Goal: Task Accomplishment & Management: Manage account settings

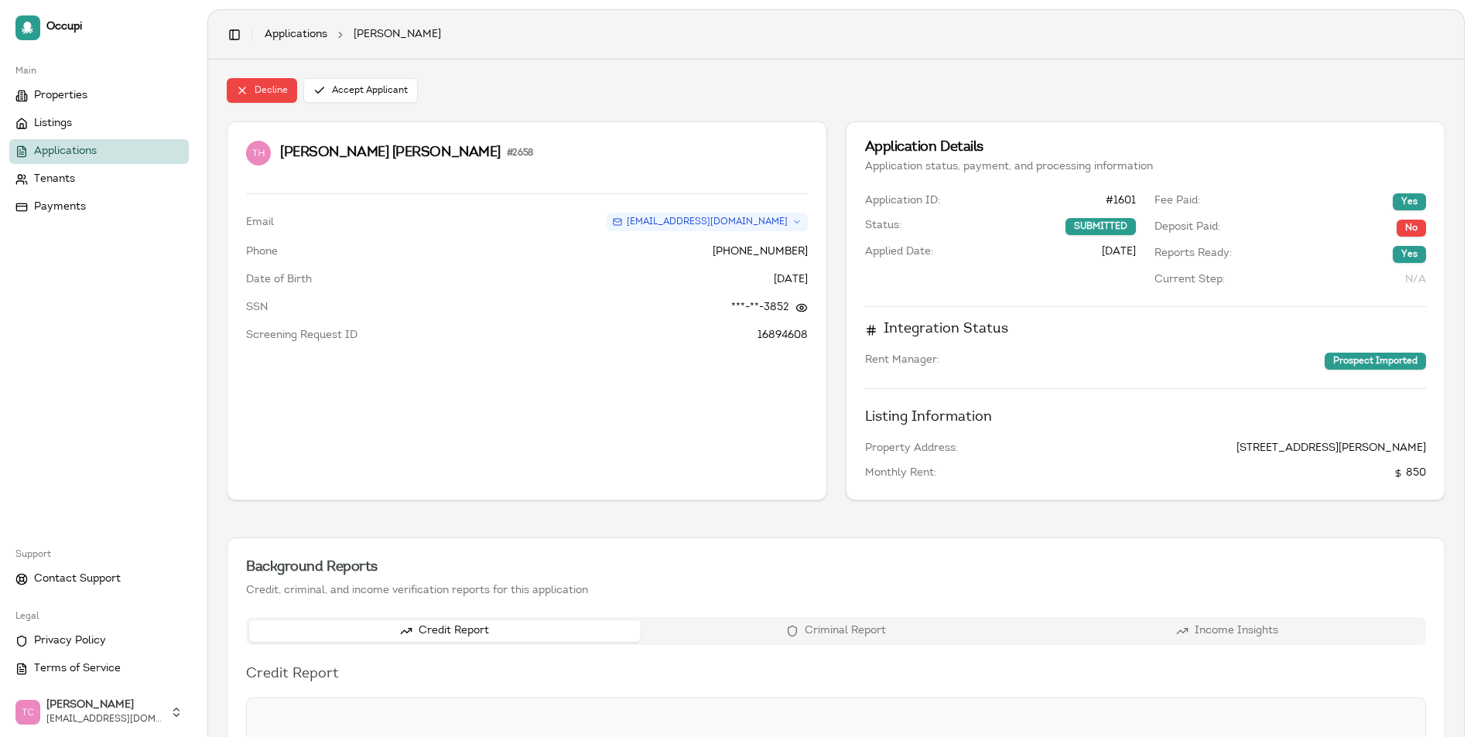
scroll to position [477, 0]
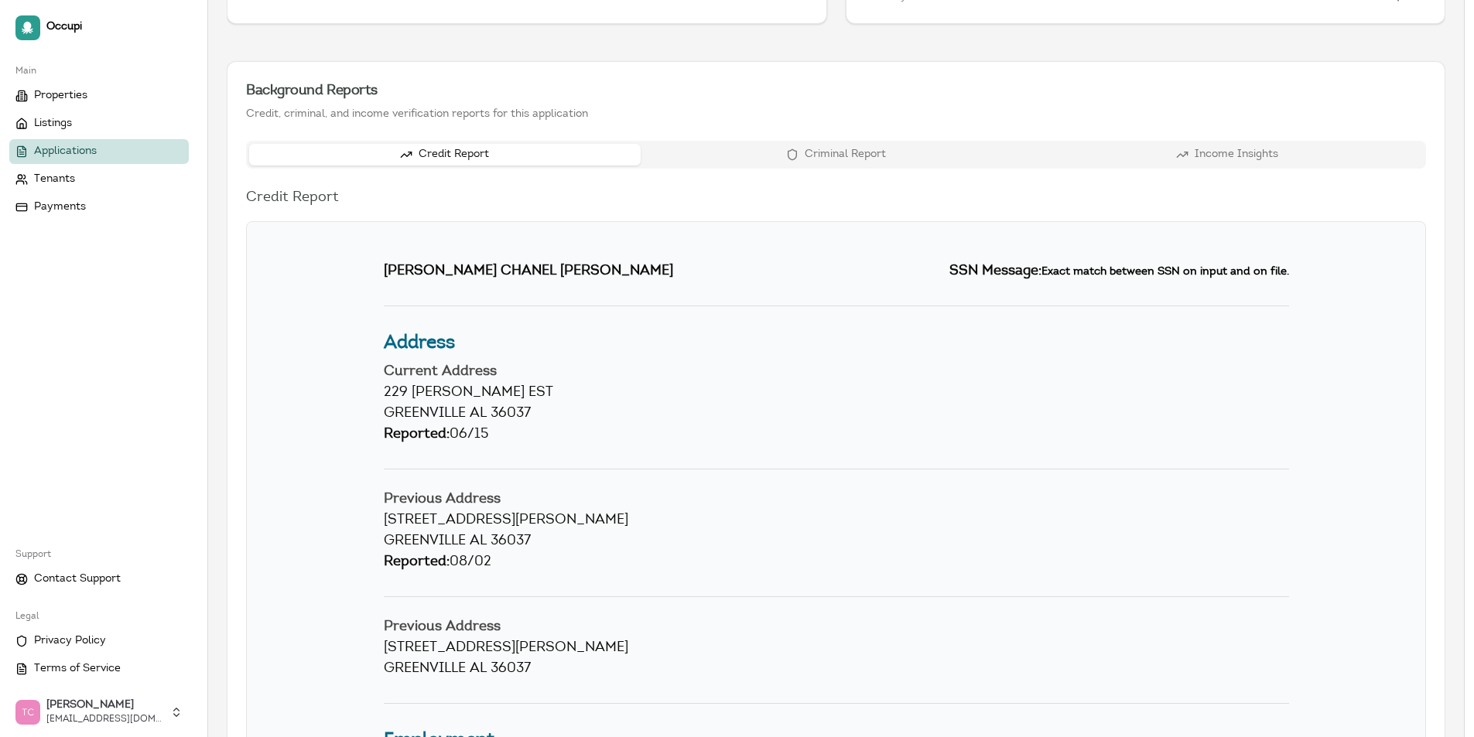
click at [60, 146] on span "Applications" at bounding box center [65, 151] width 63 height 15
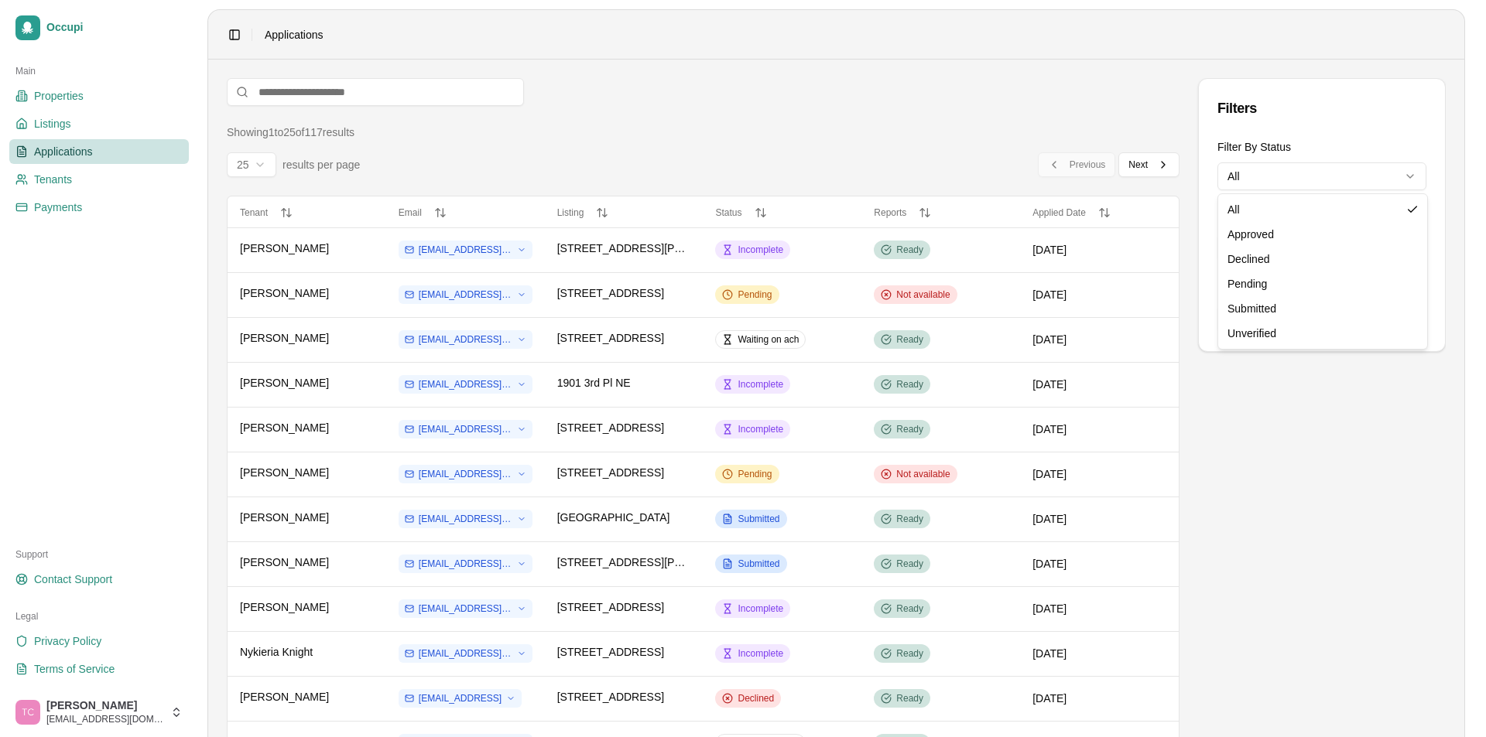
click at [1288, 177] on html "Occupi Main Properties Listings Applications Tenants Payments Support Contact S…" at bounding box center [743, 368] width 1486 height 737
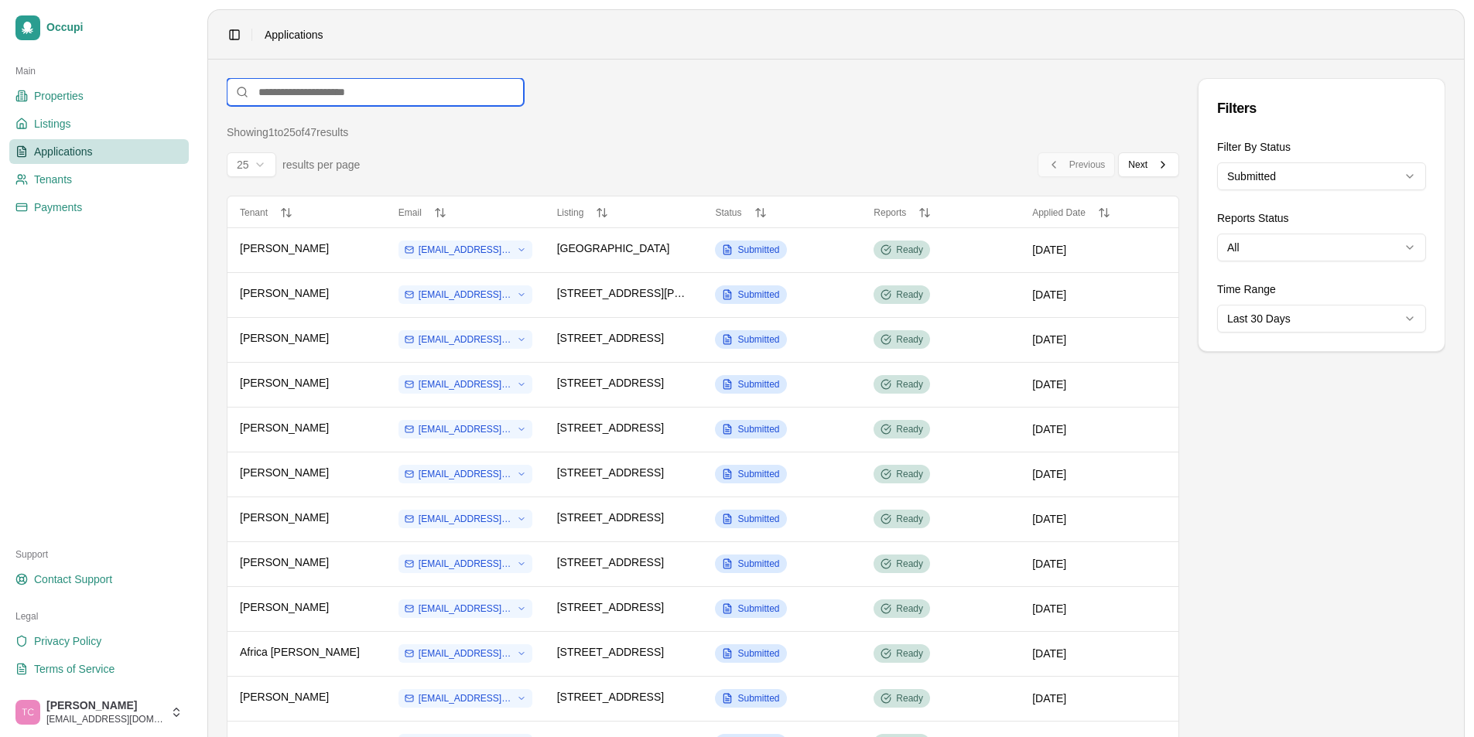
click at [281, 87] on input at bounding box center [375, 92] width 297 height 28
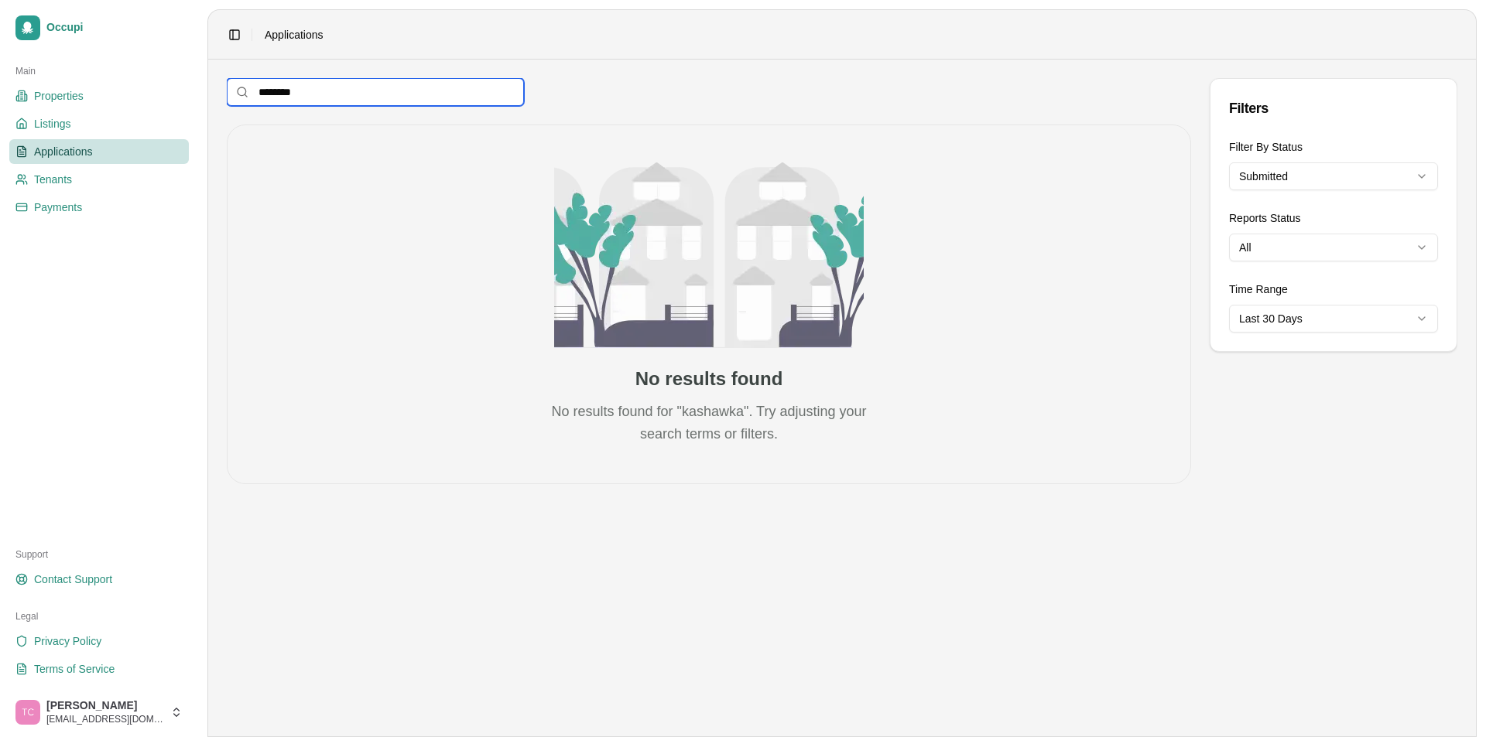
type input "********"
click at [1348, 188] on html "Occupi Main Properties Listings Applications Tenants Payments Support Contact S…" at bounding box center [743, 368] width 1486 height 737
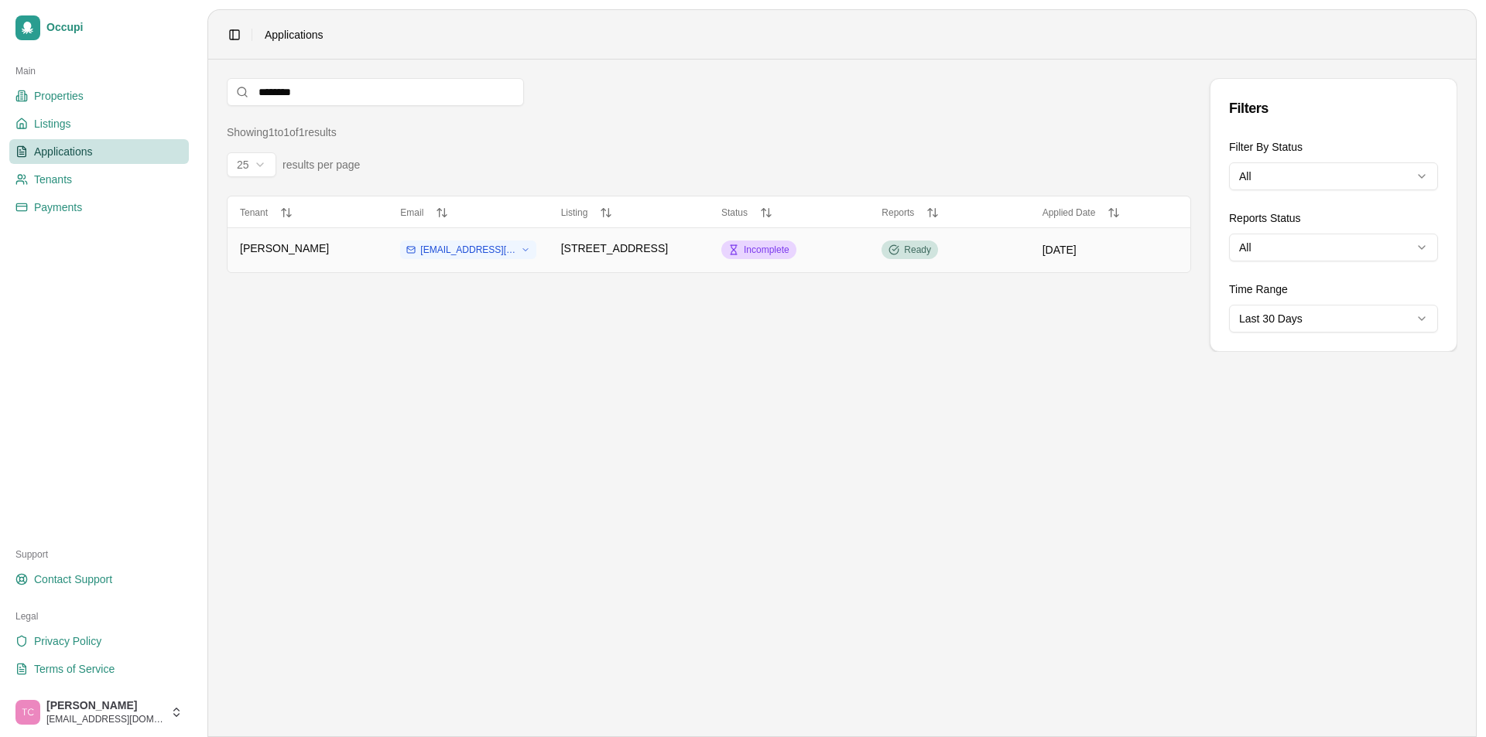
click at [766, 252] on span "Incomplete" at bounding box center [767, 250] width 46 height 12
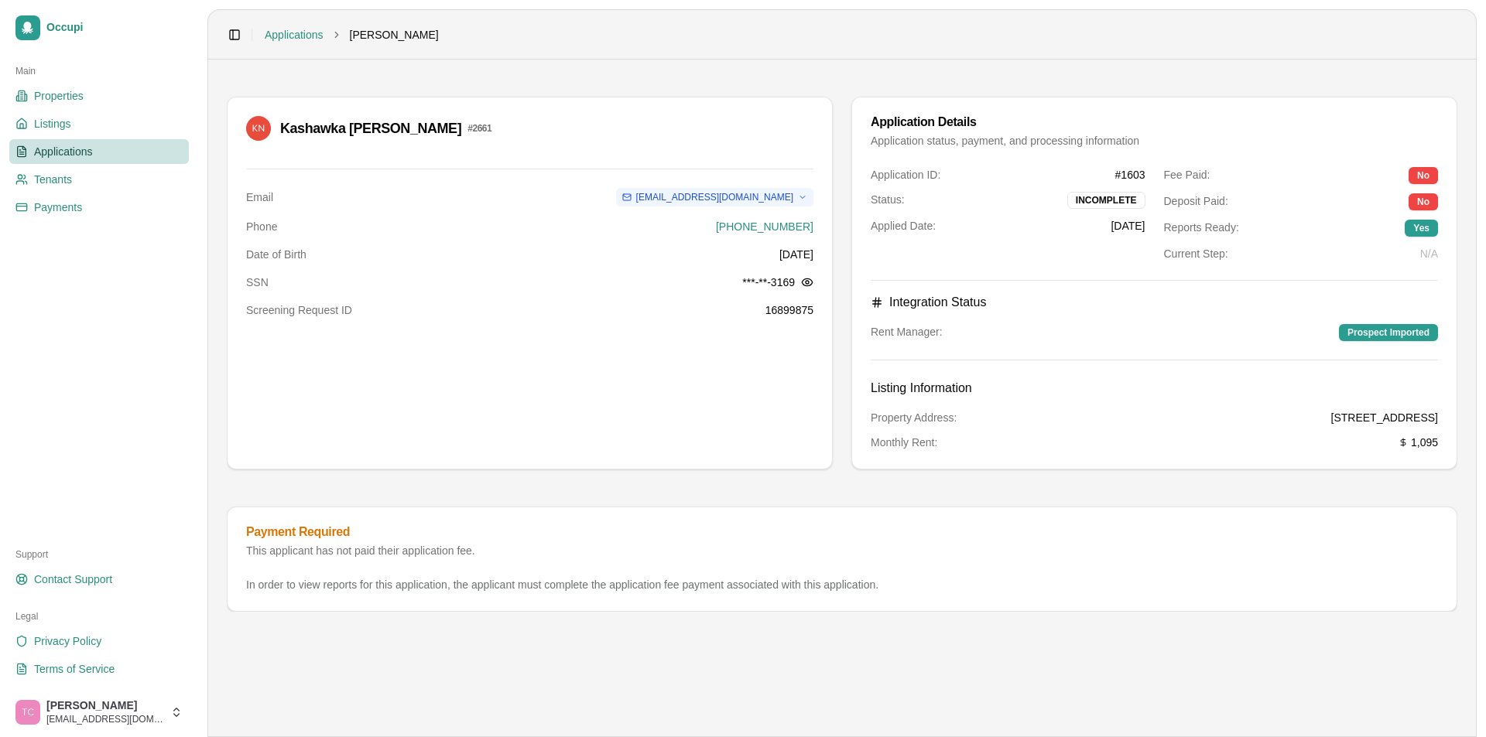
click at [46, 144] on span "Applications" at bounding box center [63, 151] width 59 height 15
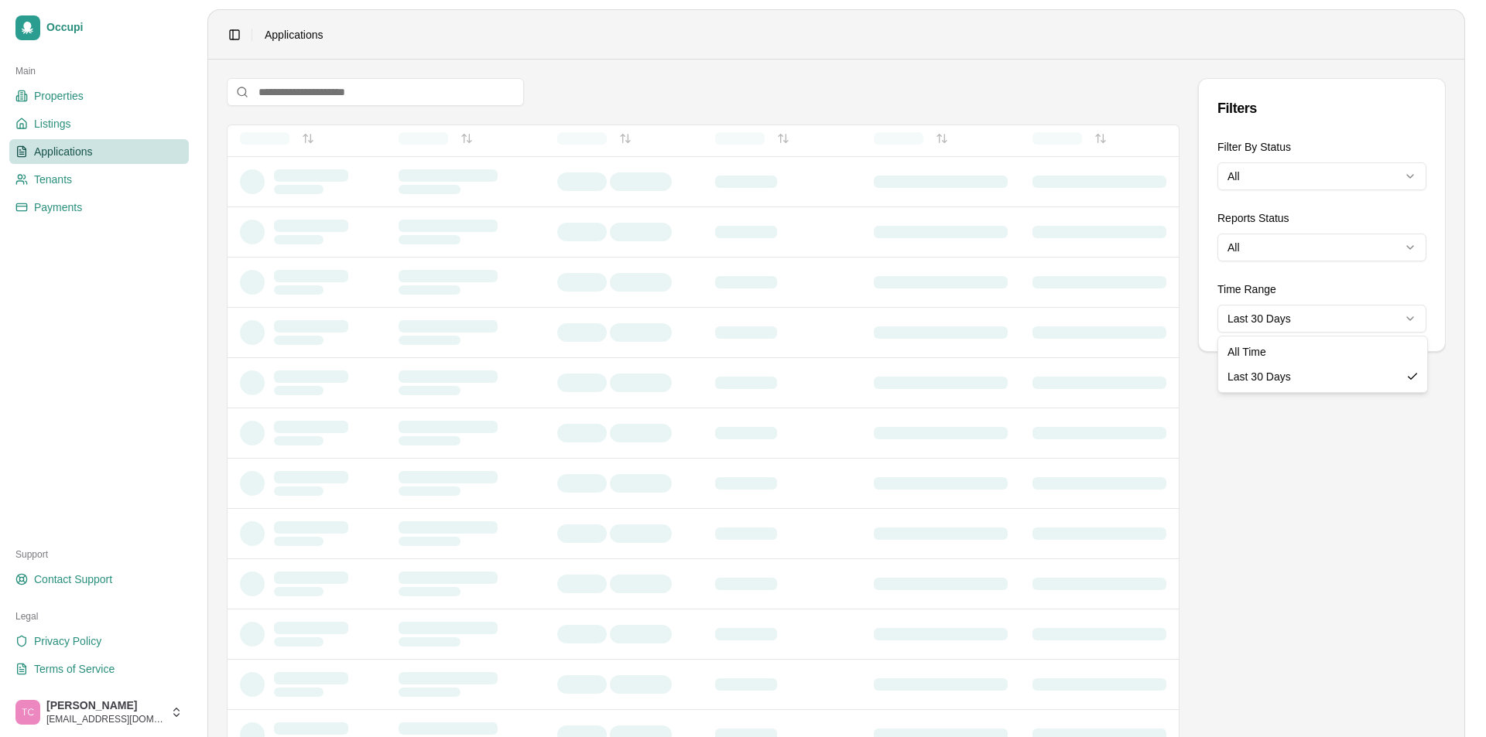
click at [1272, 313] on html "Occupi Main Properties Listings Applications Tenants Payments Support Contact S…" at bounding box center [743, 368] width 1486 height 737
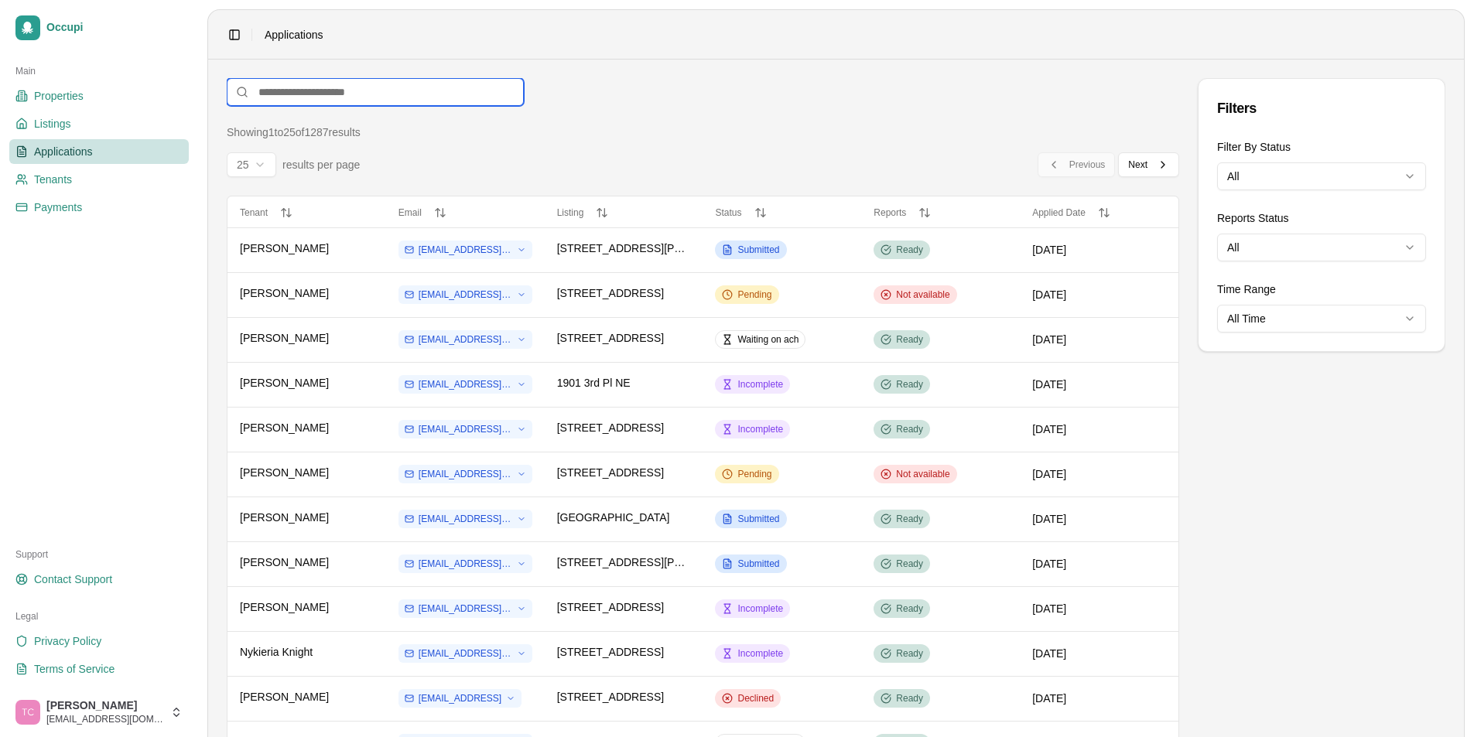
click at [279, 90] on input at bounding box center [375, 92] width 297 height 28
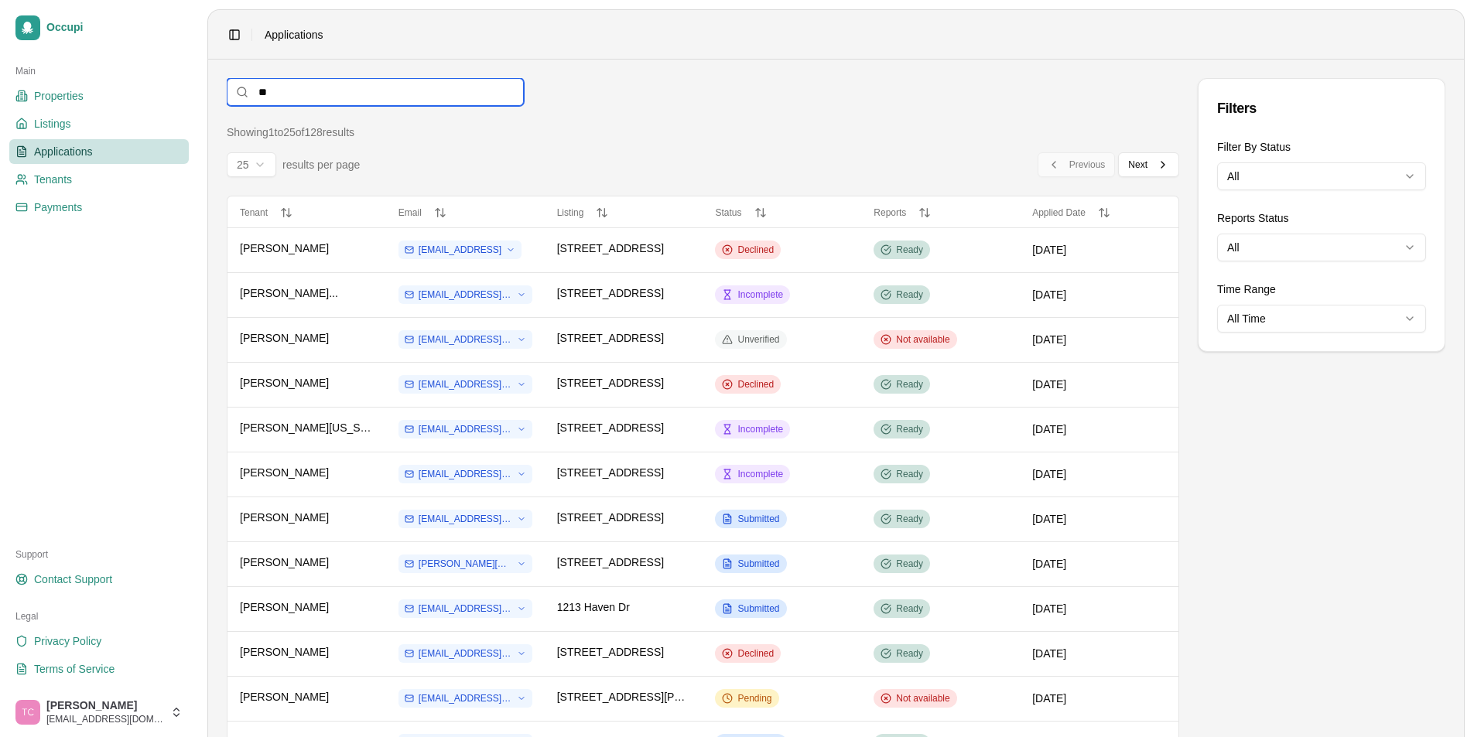
type input "*"
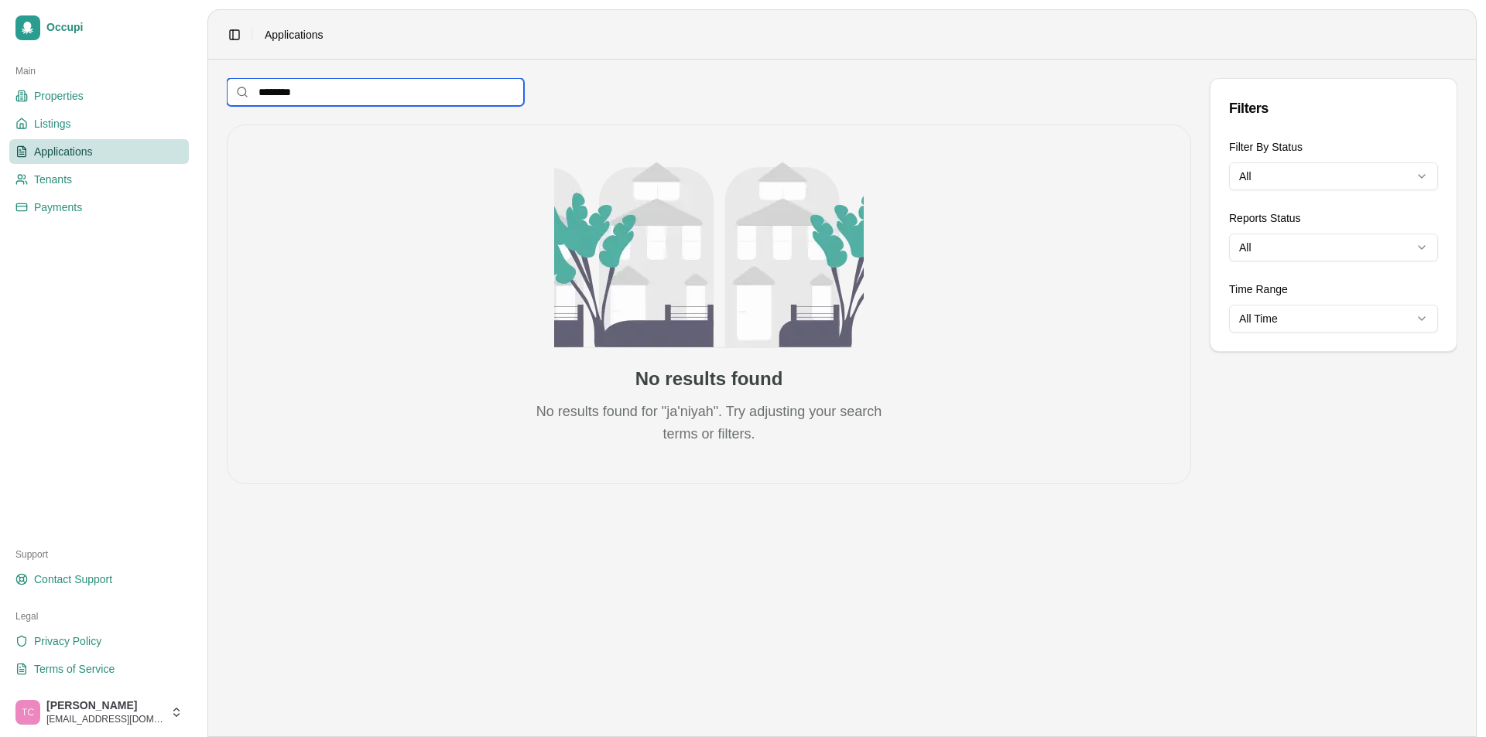
type input "********"
drag, startPoint x: 335, startPoint y: 88, endPoint x: 238, endPoint y: 98, distance: 97.3
click at [238, 98] on input "********" at bounding box center [375, 92] width 297 height 28
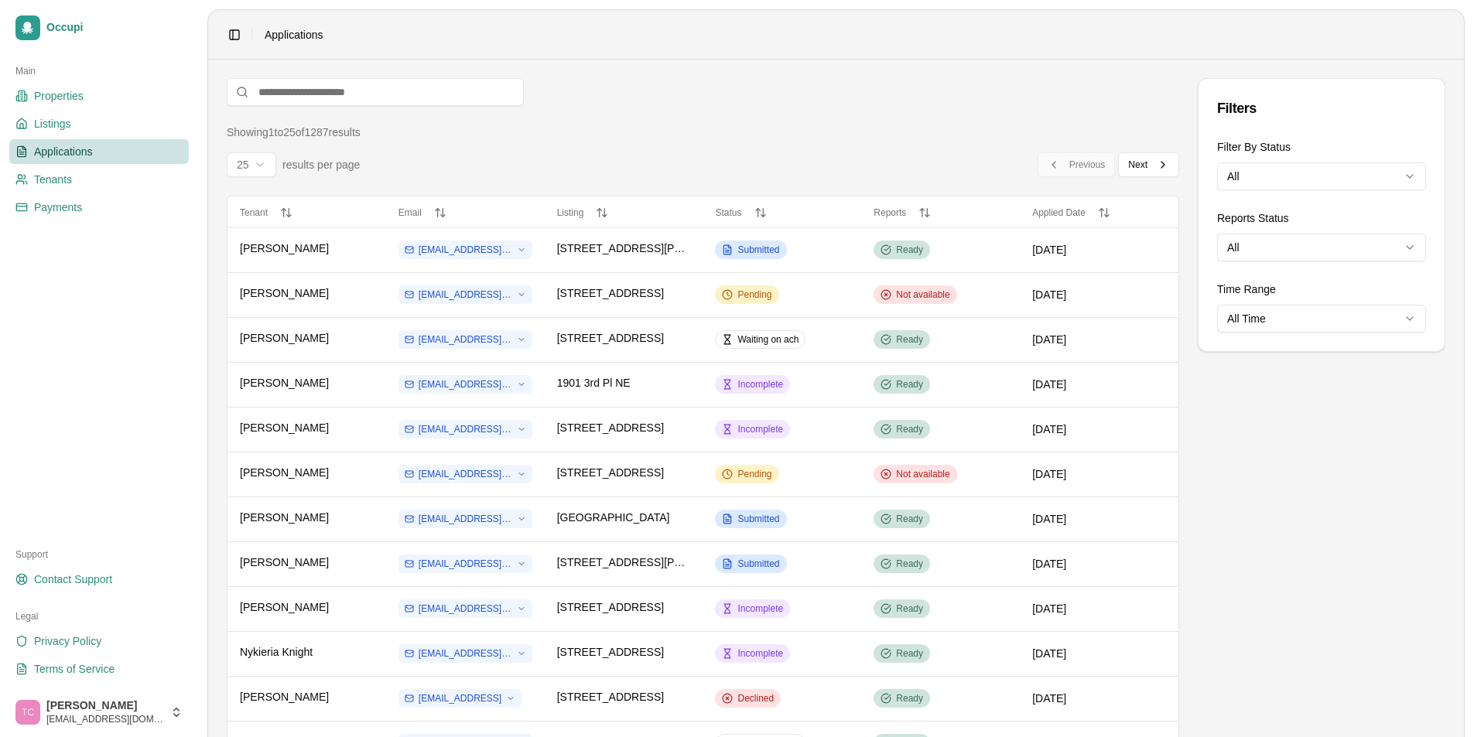
click at [66, 148] on span "Applications" at bounding box center [63, 151] width 59 height 15
click at [1297, 181] on html "Occupi Main Properties Listings Applications Tenants Payments Support Contact S…" at bounding box center [743, 368] width 1486 height 737
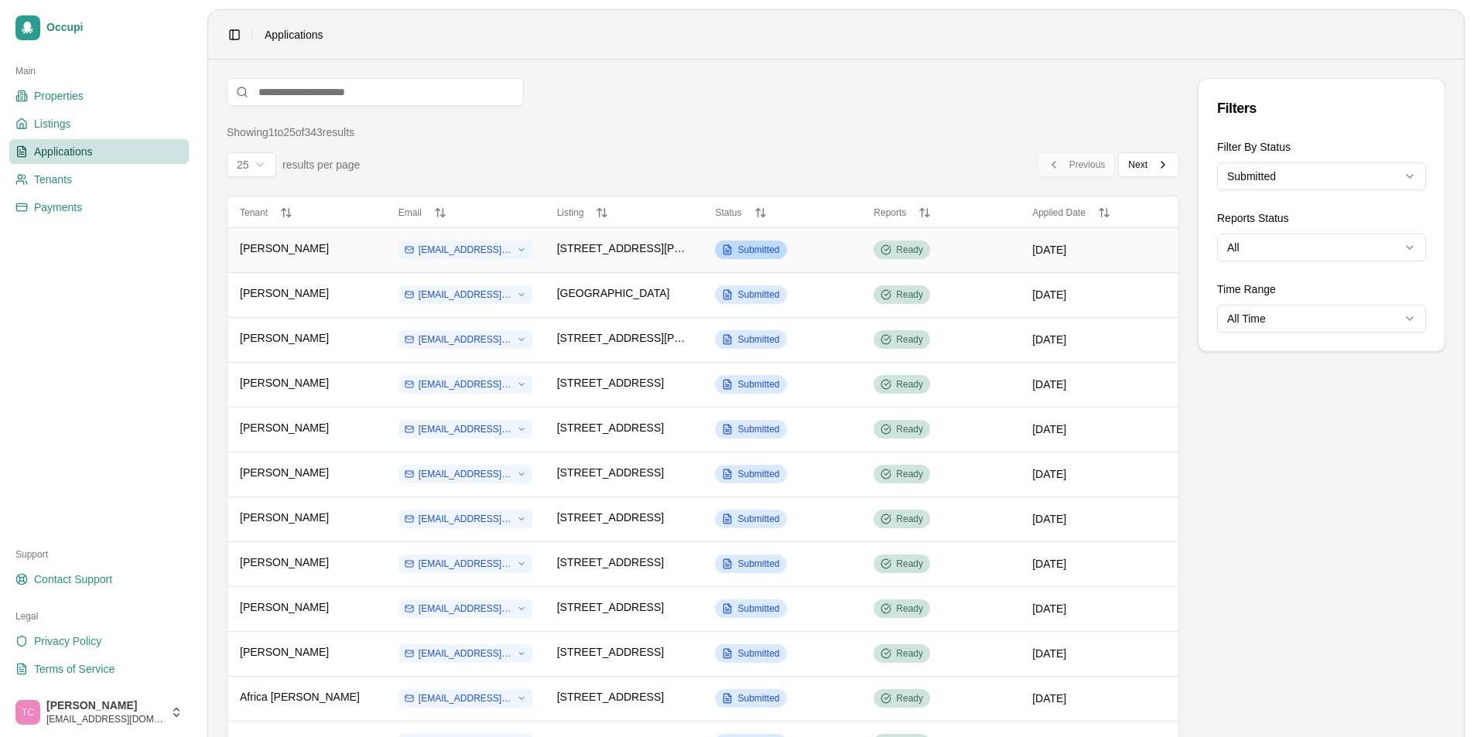
click at [752, 248] on span "Submitted" at bounding box center [758, 250] width 42 height 12
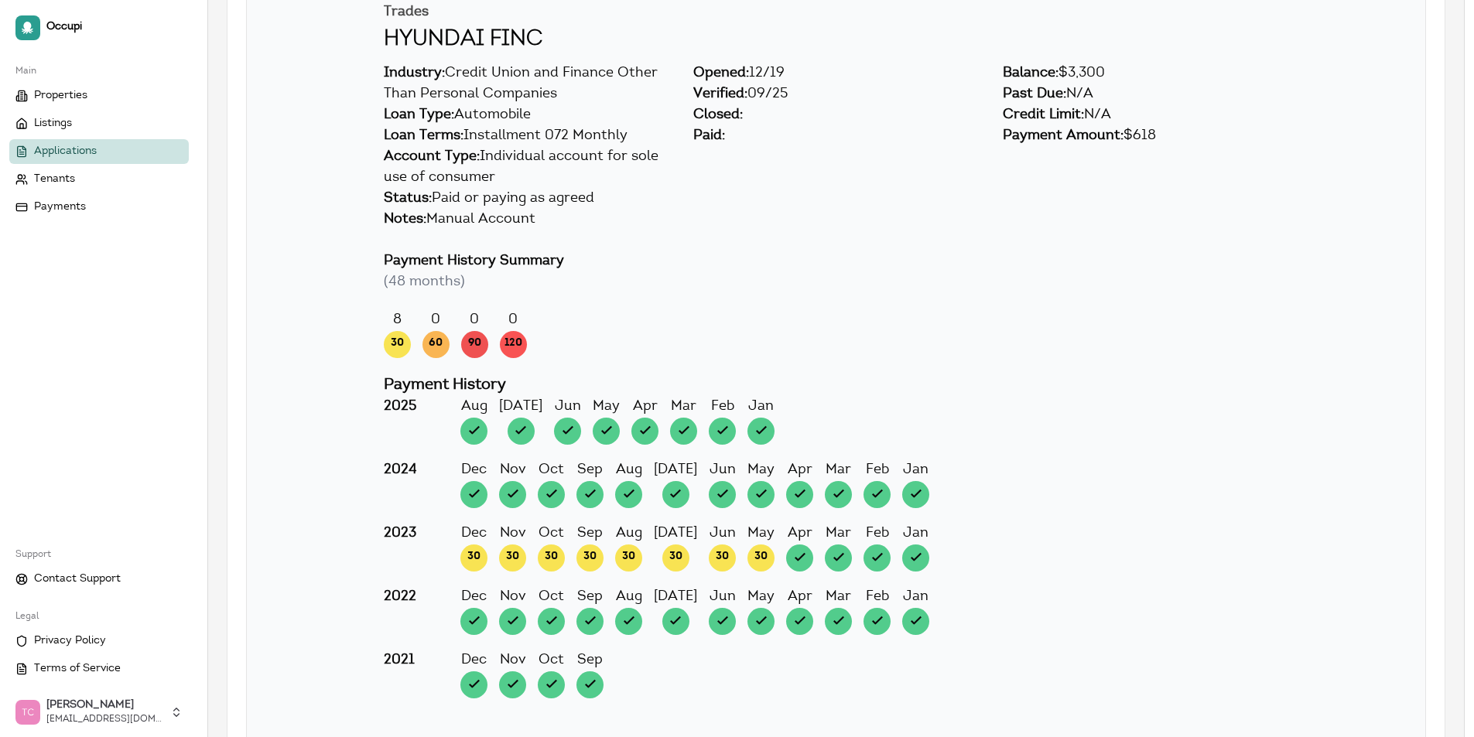
scroll to position [2089, 0]
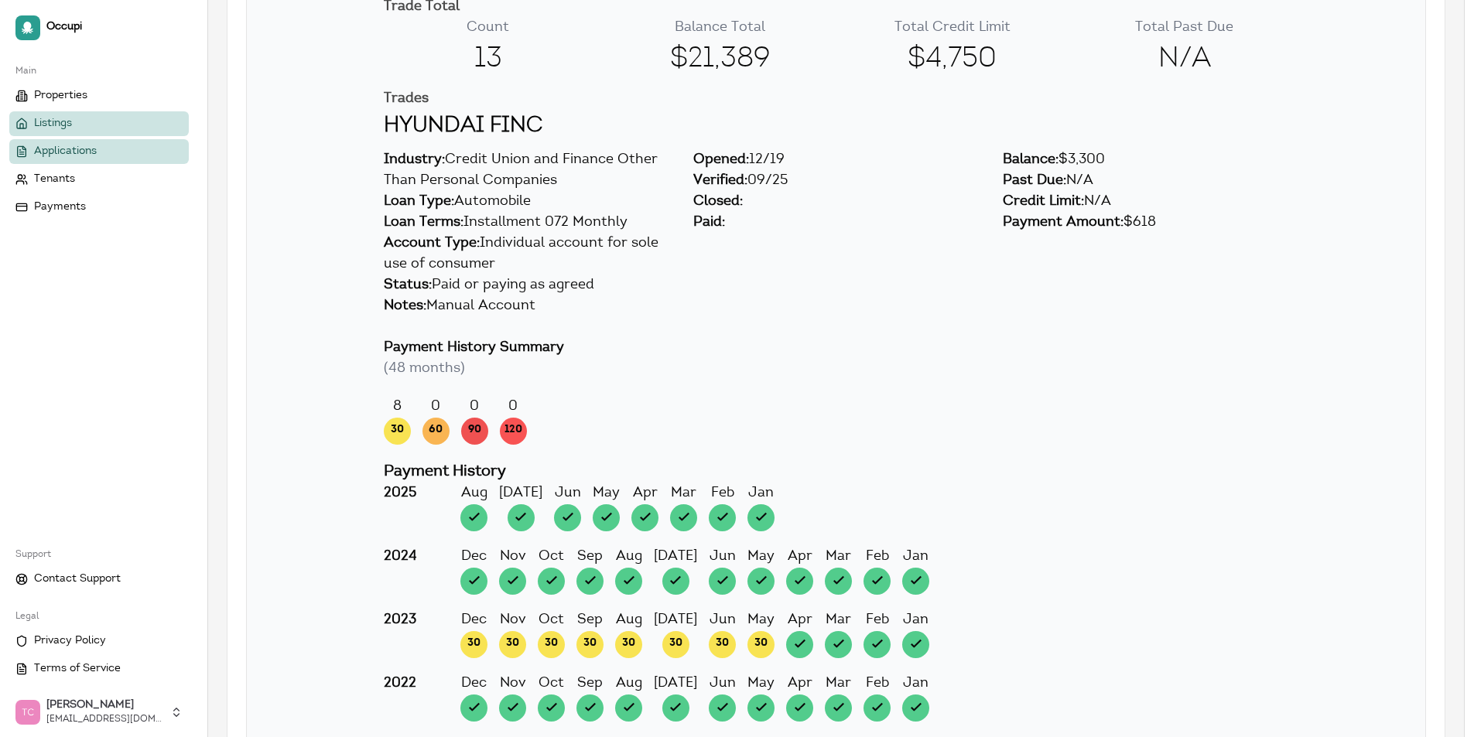
click at [66, 122] on span "Listings" at bounding box center [53, 123] width 38 height 15
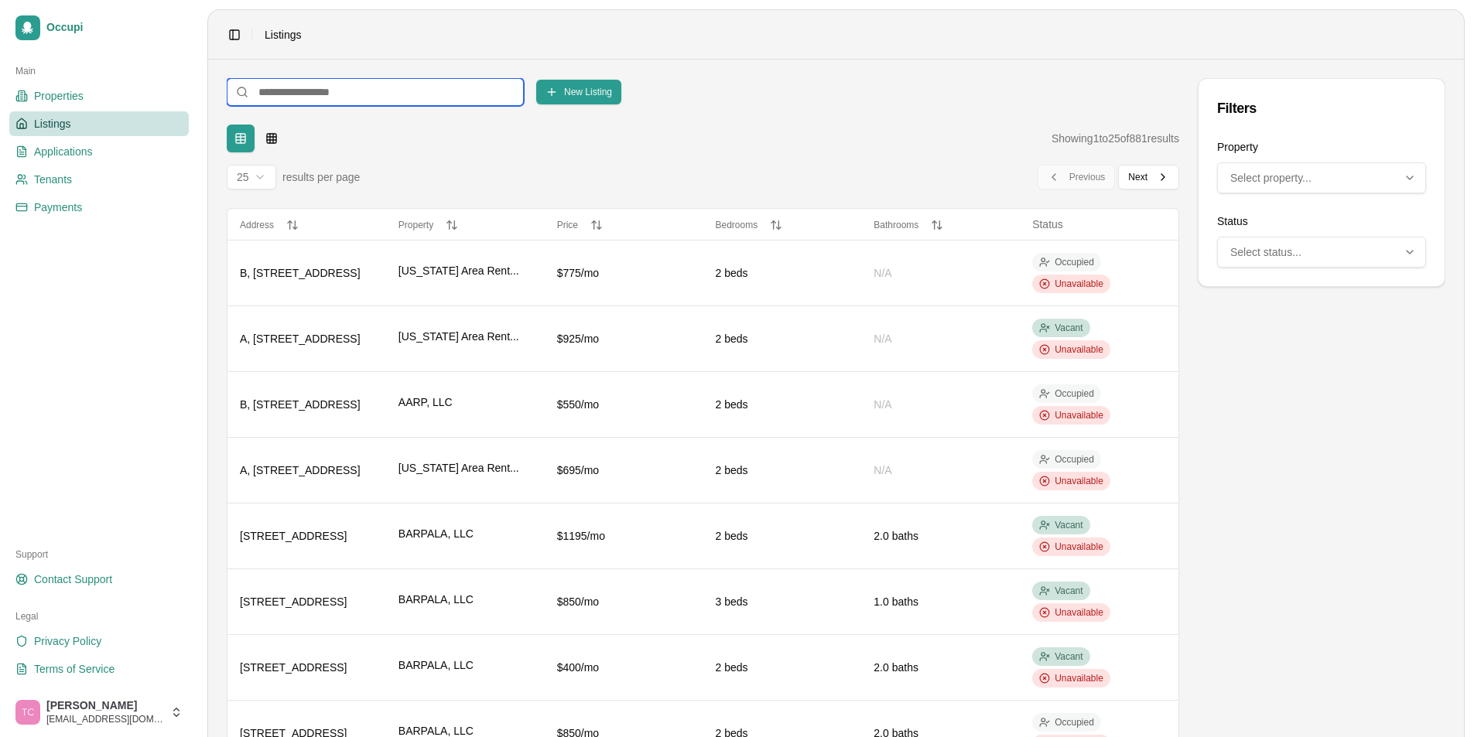
click at [301, 94] on input at bounding box center [375, 92] width 297 height 28
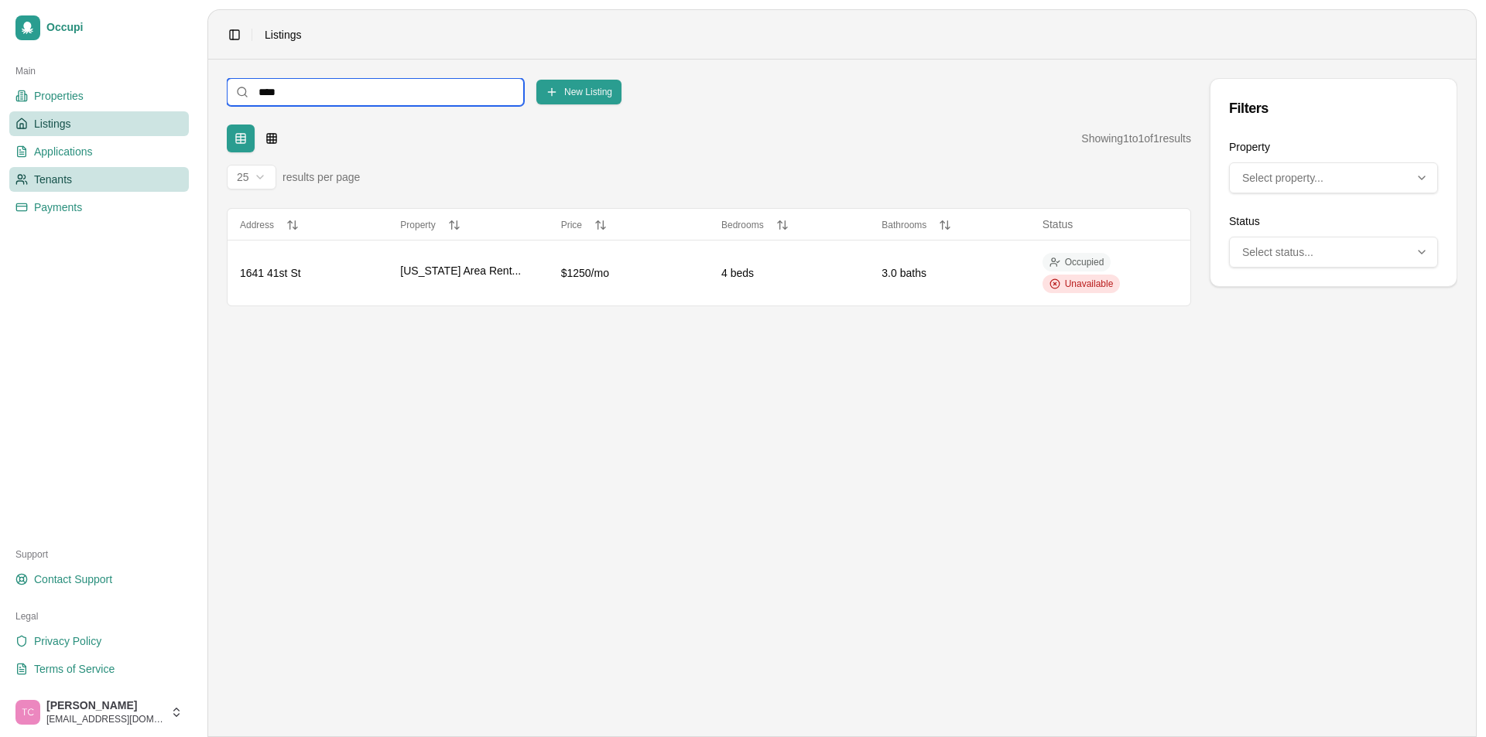
type input "****"
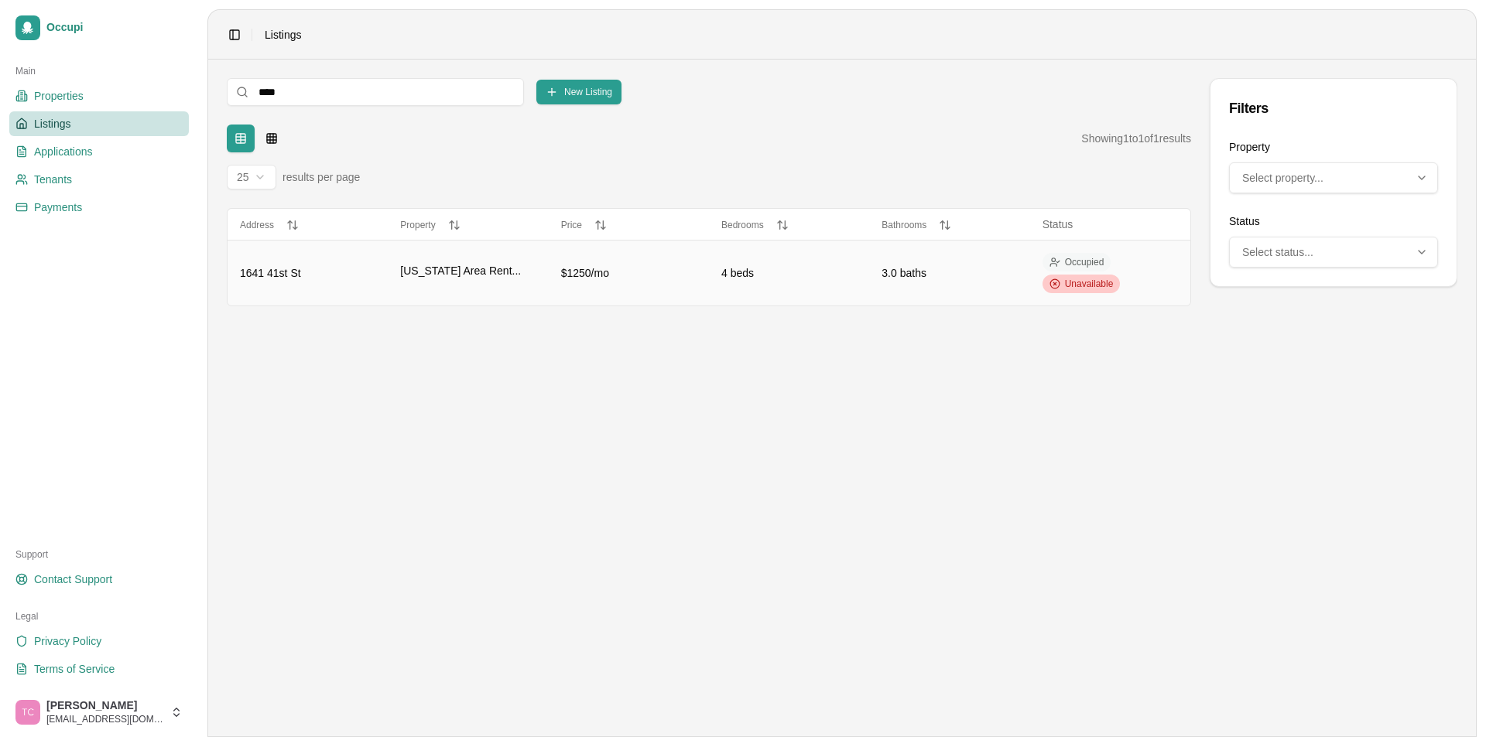
click at [1093, 283] on span "Unavailable" at bounding box center [1089, 284] width 49 height 12
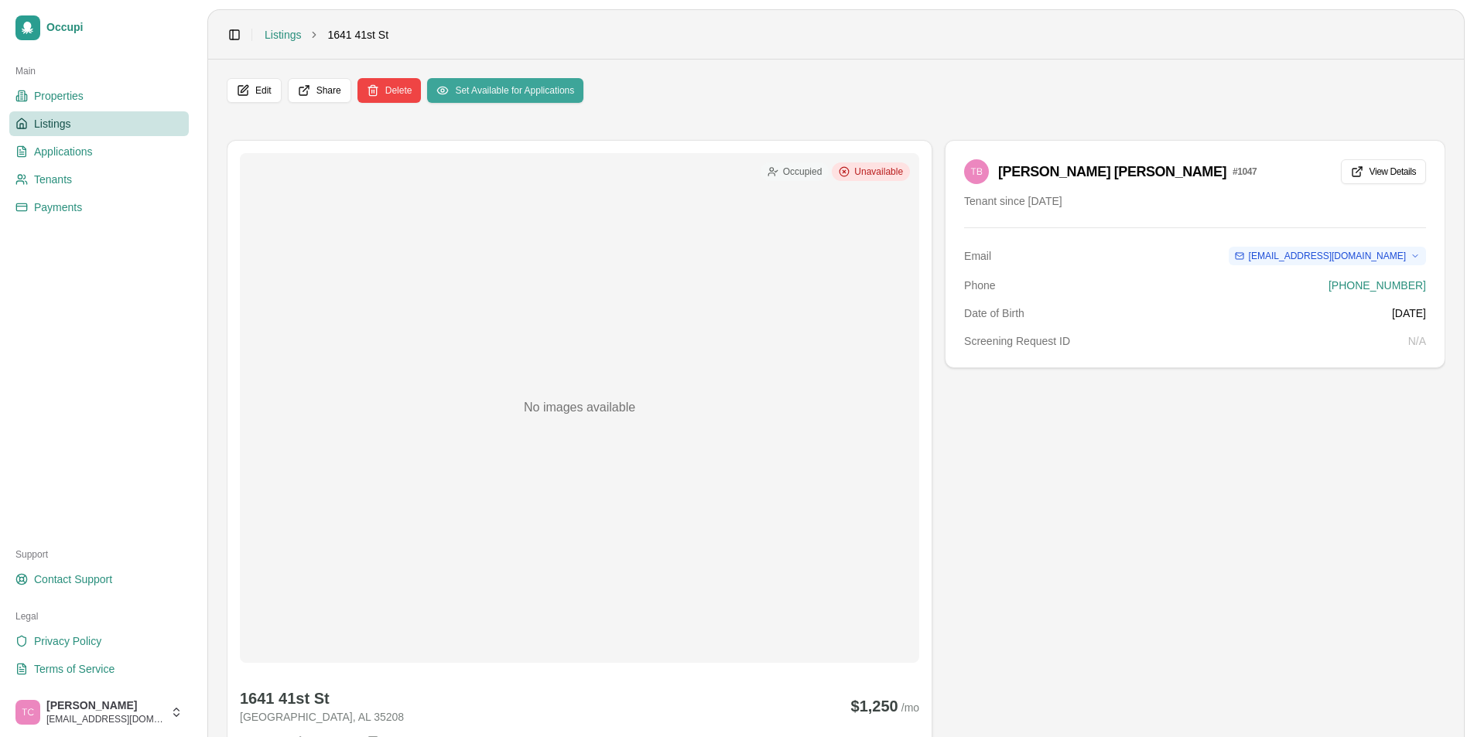
click at [510, 87] on button "Set Available for Applications" at bounding box center [505, 90] width 156 height 25
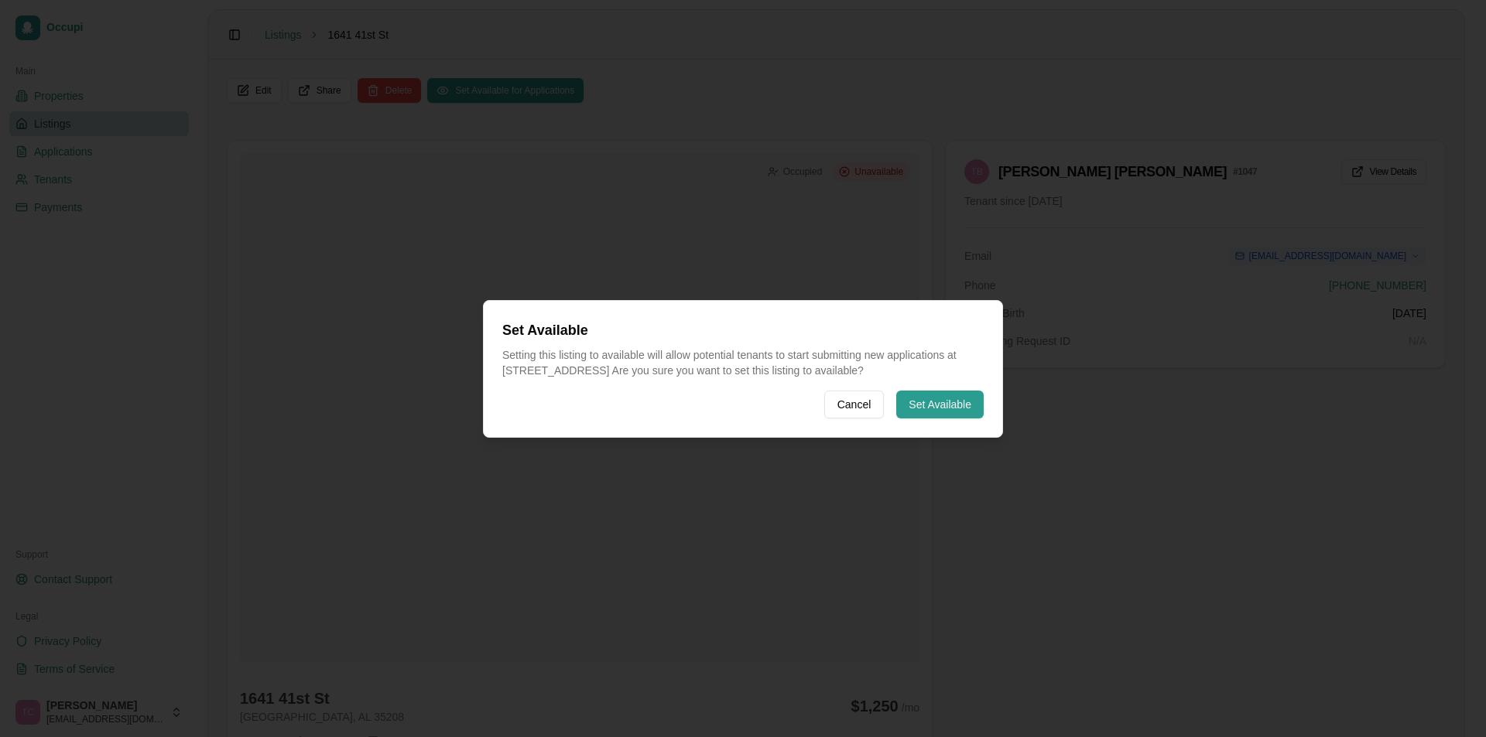
click at [960, 404] on button "Set Available" at bounding box center [939, 405] width 87 height 28
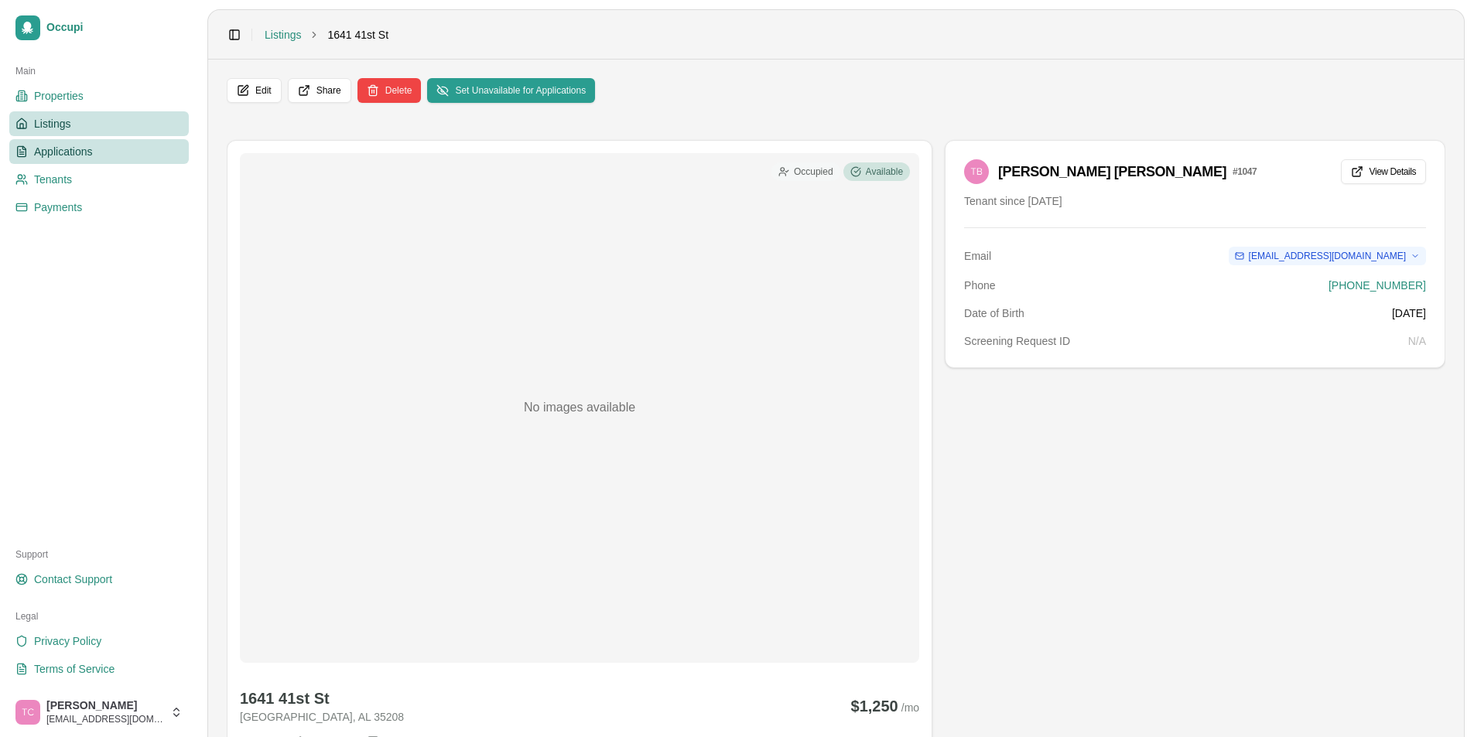
click at [78, 153] on span "Applications" at bounding box center [63, 151] width 59 height 15
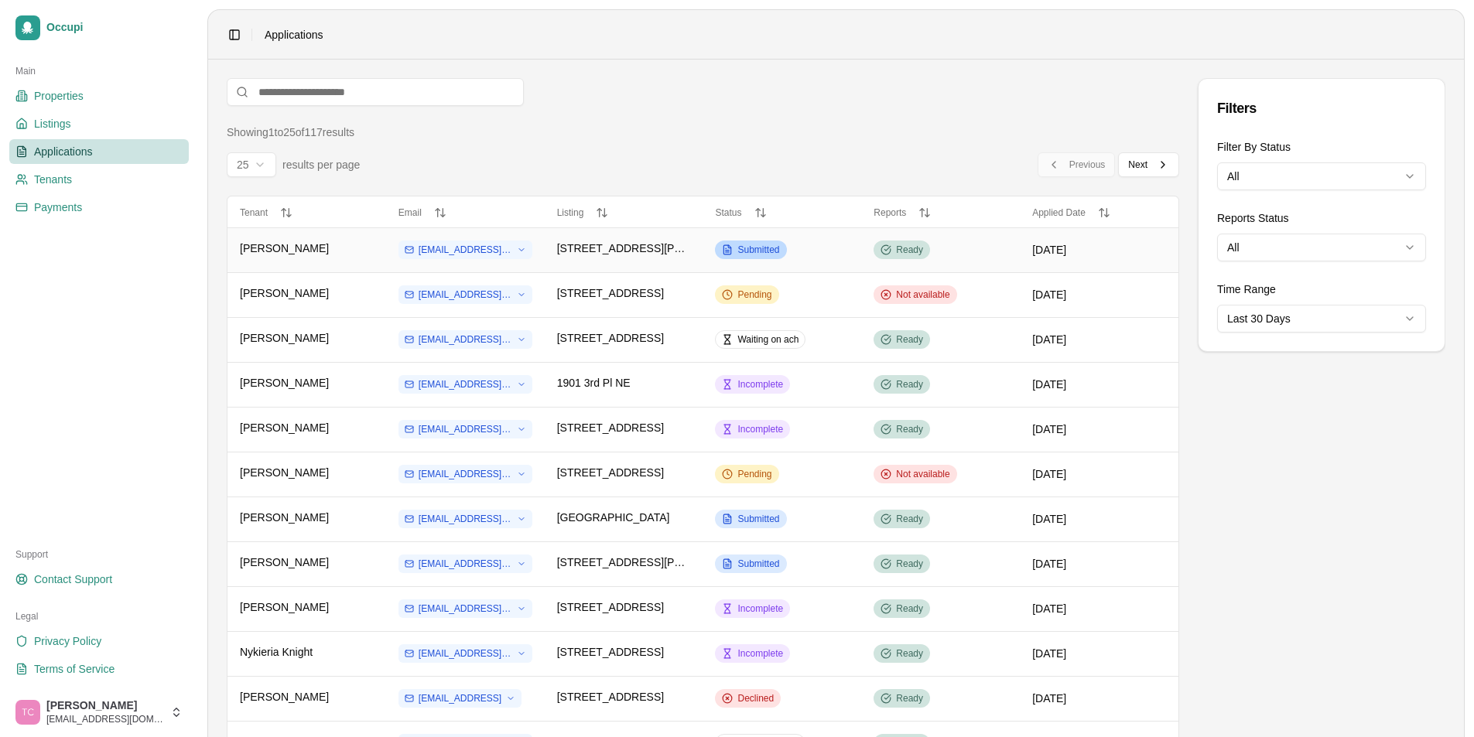
click at [750, 252] on span "Submitted" at bounding box center [758, 250] width 42 height 12
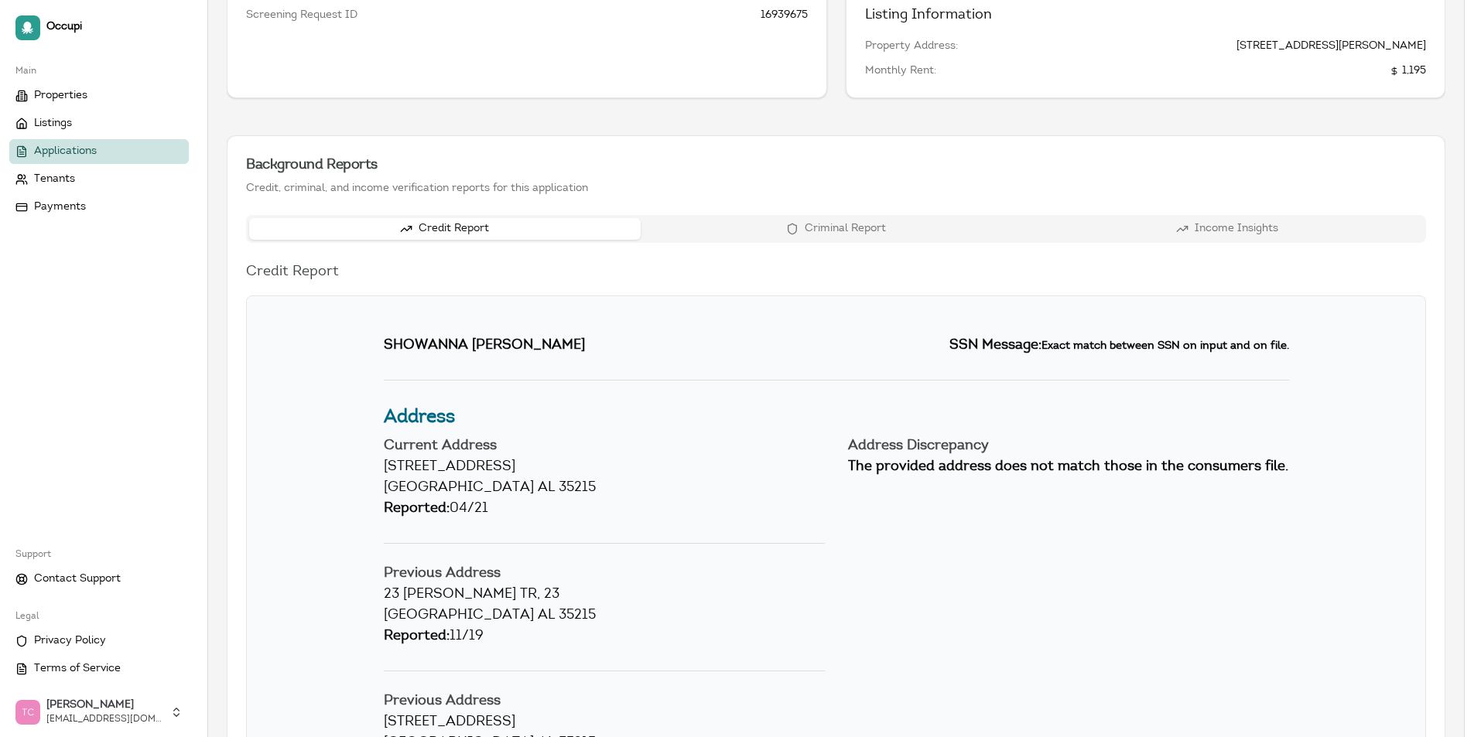
scroll to position [33, 0]
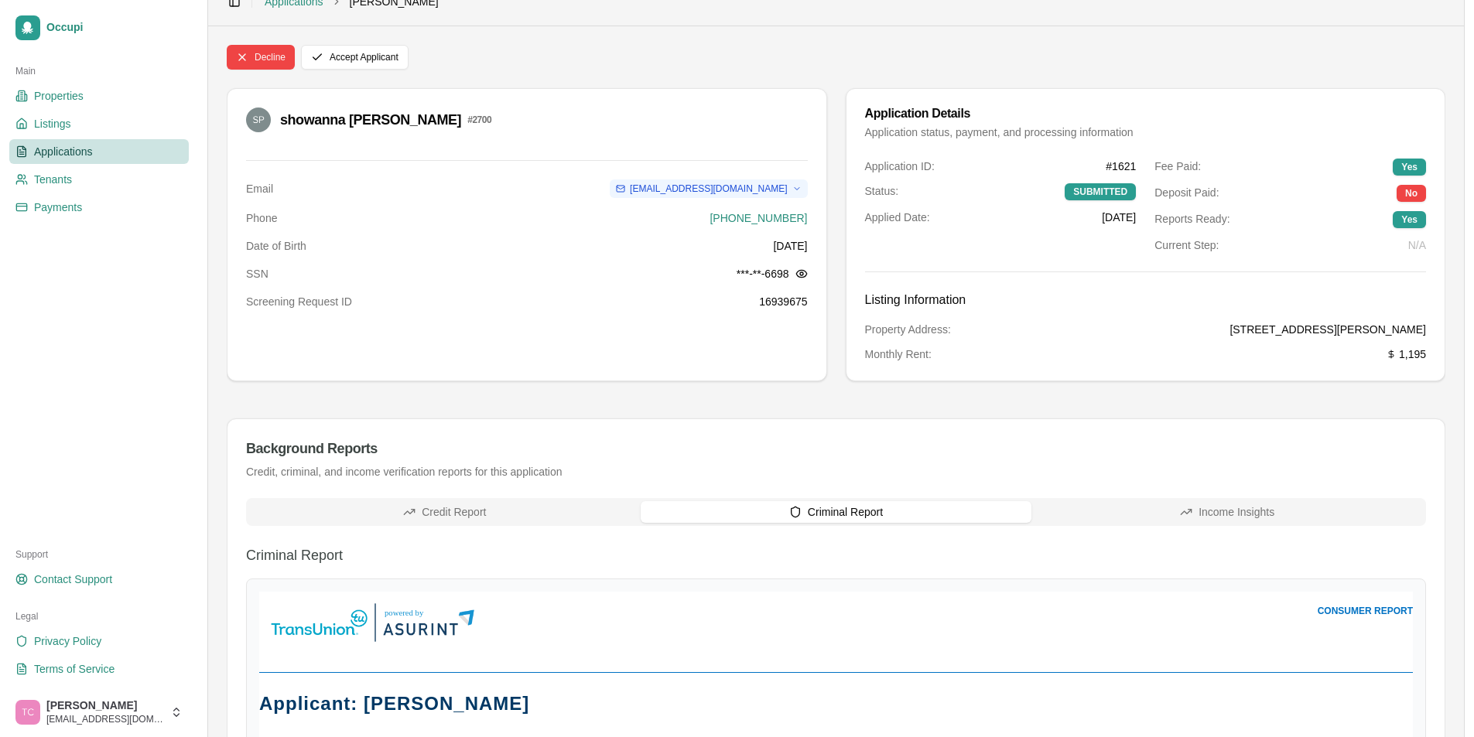
click at [799, 514] on button "Criminal Report" at bounding box center [837, 512] width 392 height 22
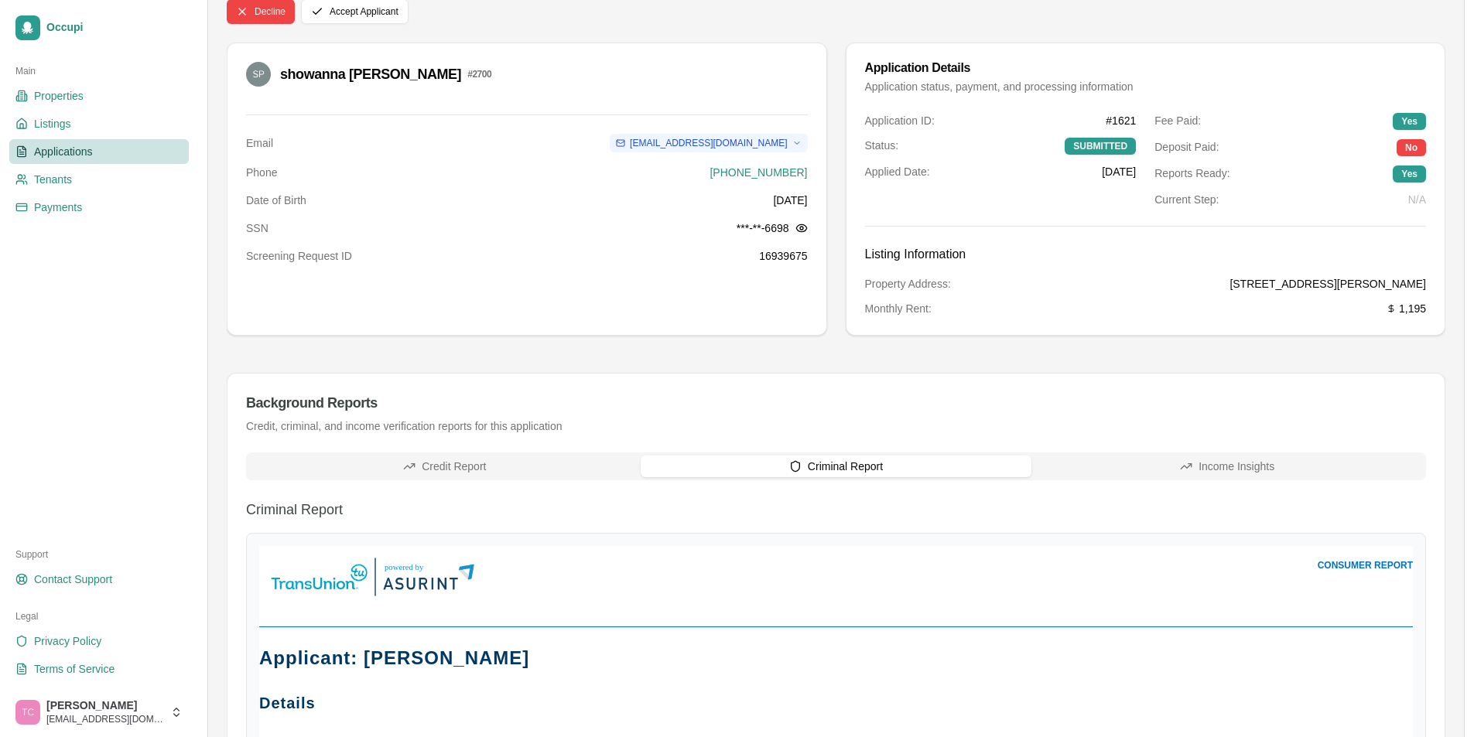
scroll to position [0, 0]
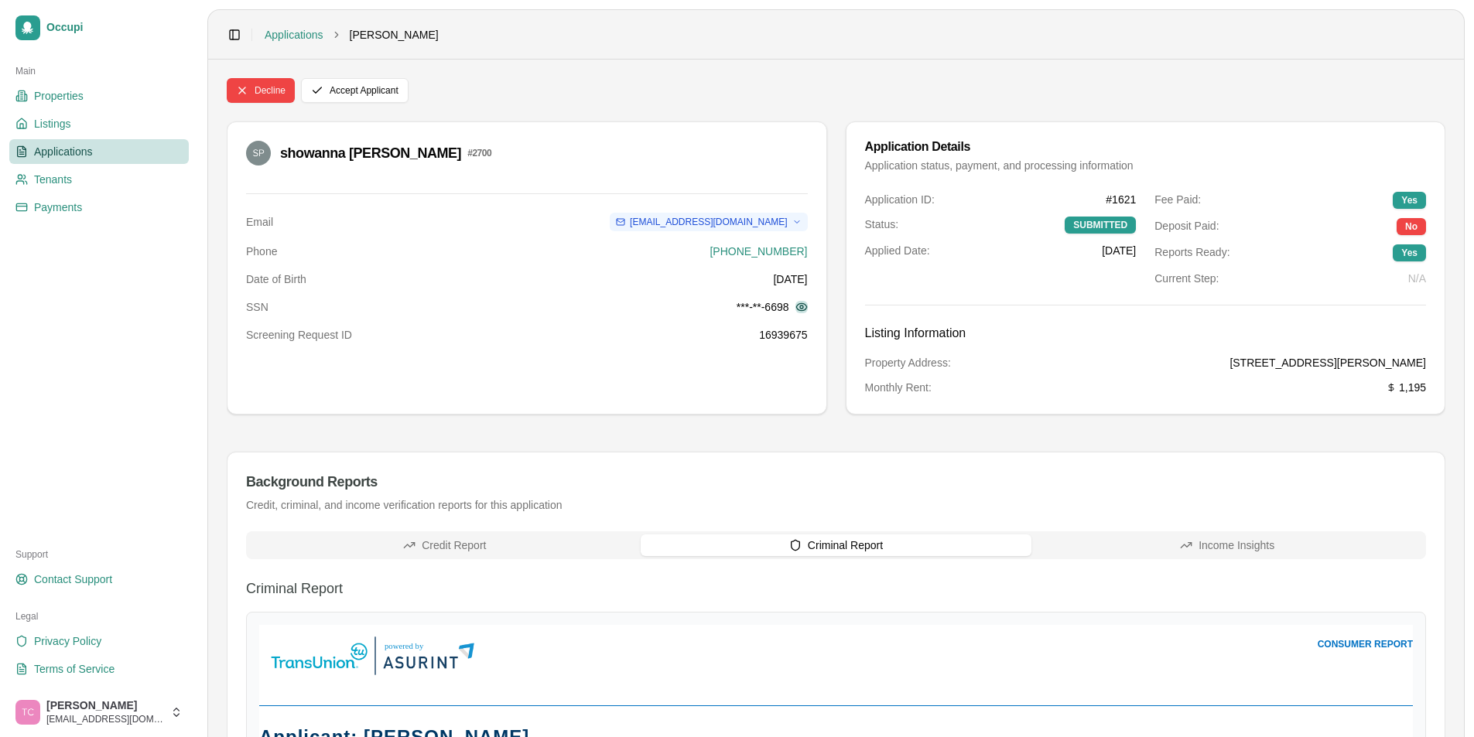
click at [806, 304] on button at bounding box center [802, 307] width 12 height 12
drag, startPoint x: 728, startPoint y: 303, endPoint x: 786, endPoint y: 305, distance: 58.1
click at [786, 305] on span "421-04-6698" at bounding box center [757, 306] width 61 height 15
copy span "421-04-6698"
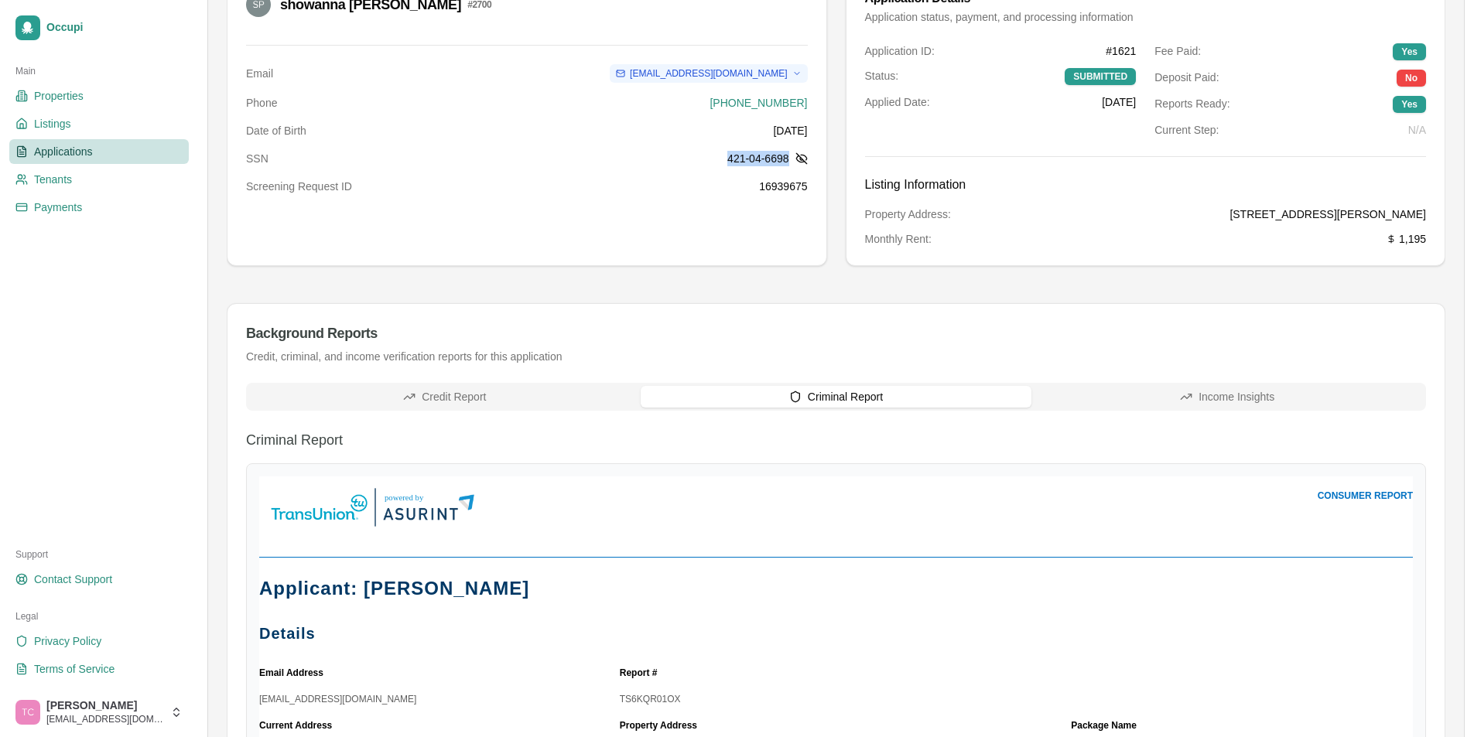
scroll to position [155, 0]
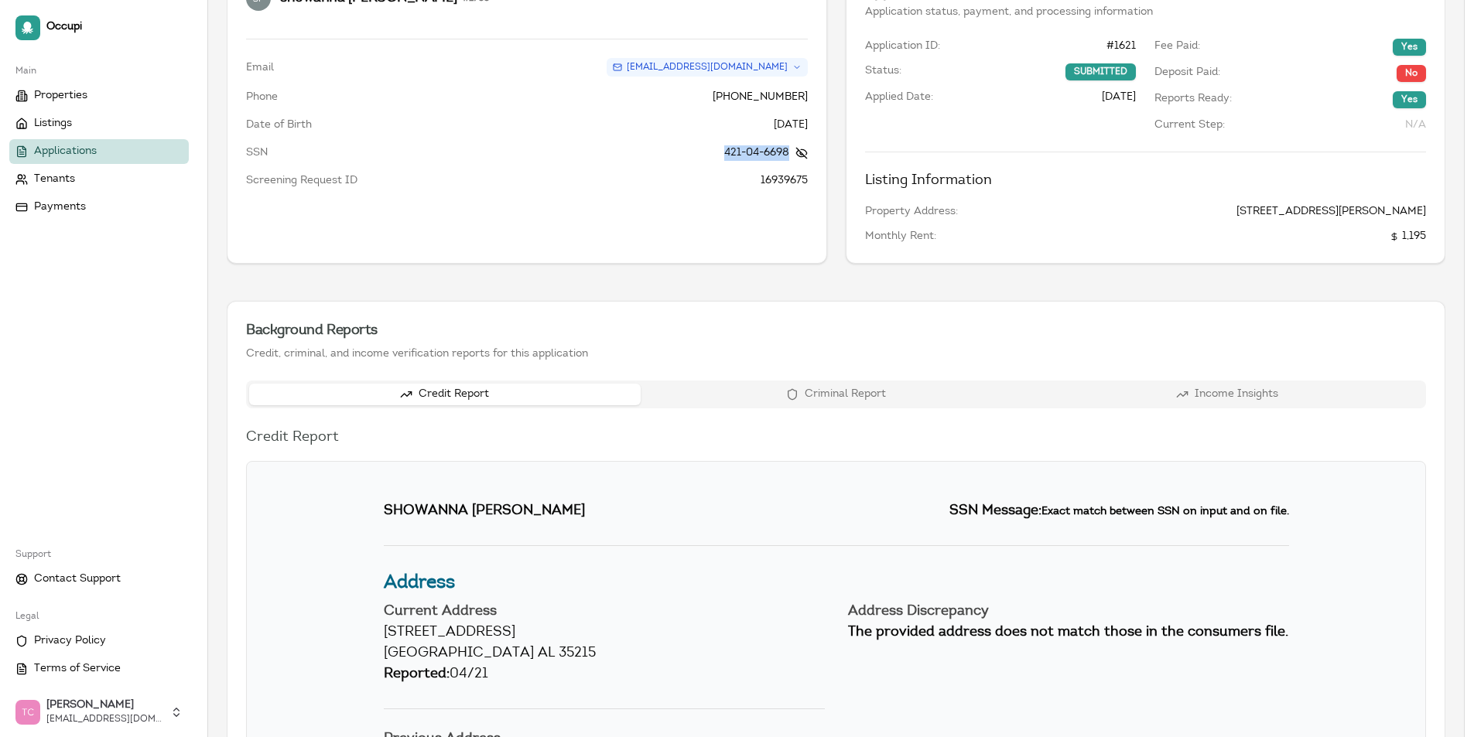
click at [422, 392] on button "Credit Report" at bounding box center [445, 395] width 392 height 22
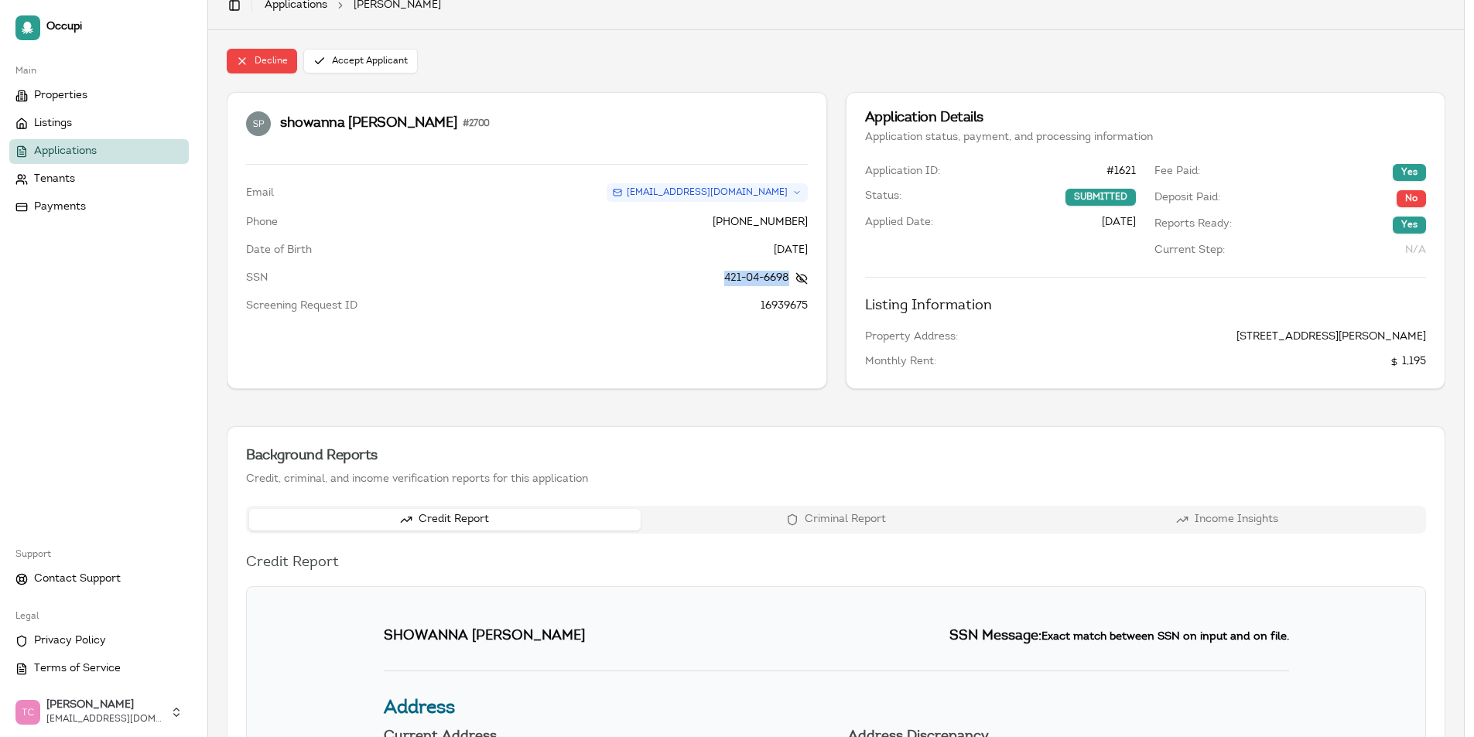
scroll to position [0, 0]
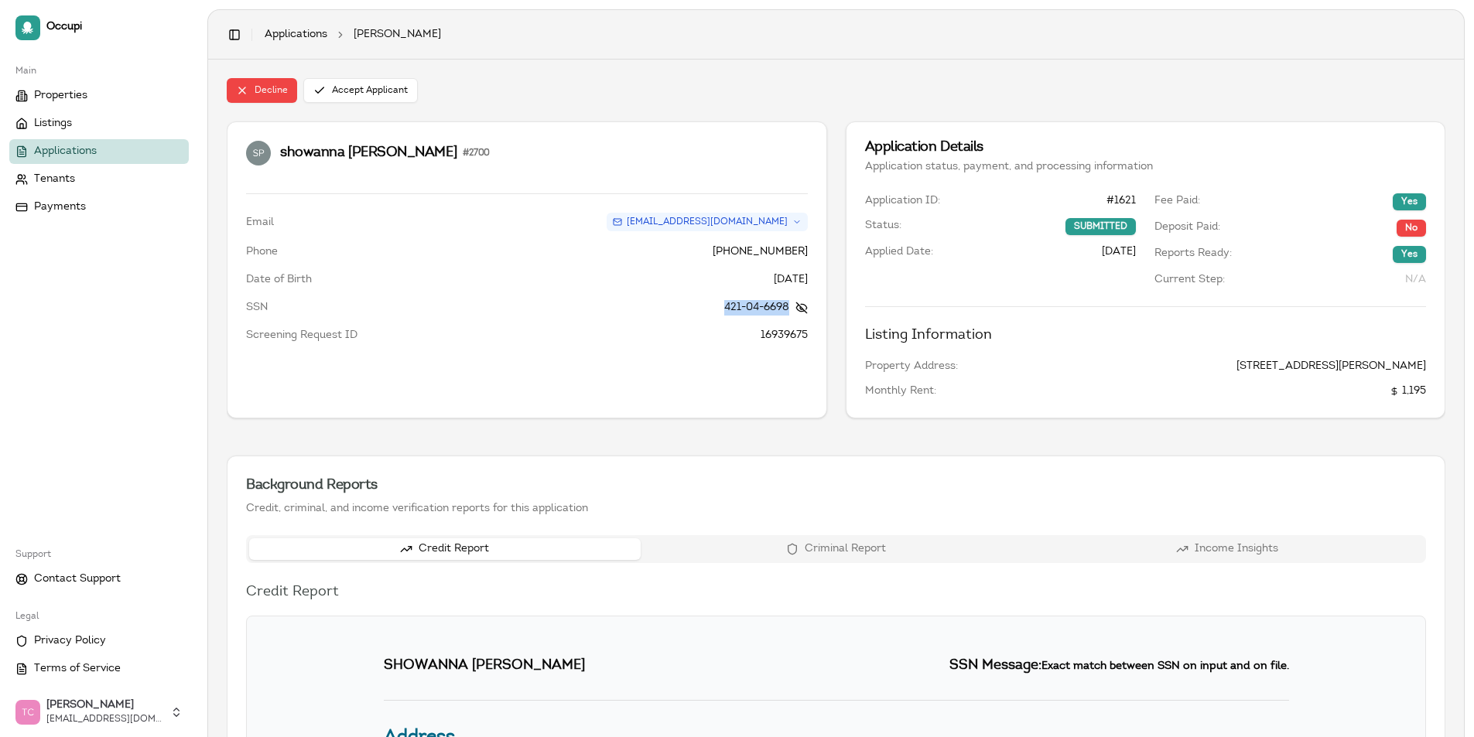
click at [91, 152] on span "Applications" at bounding box center [65, 151] width 63 height 15
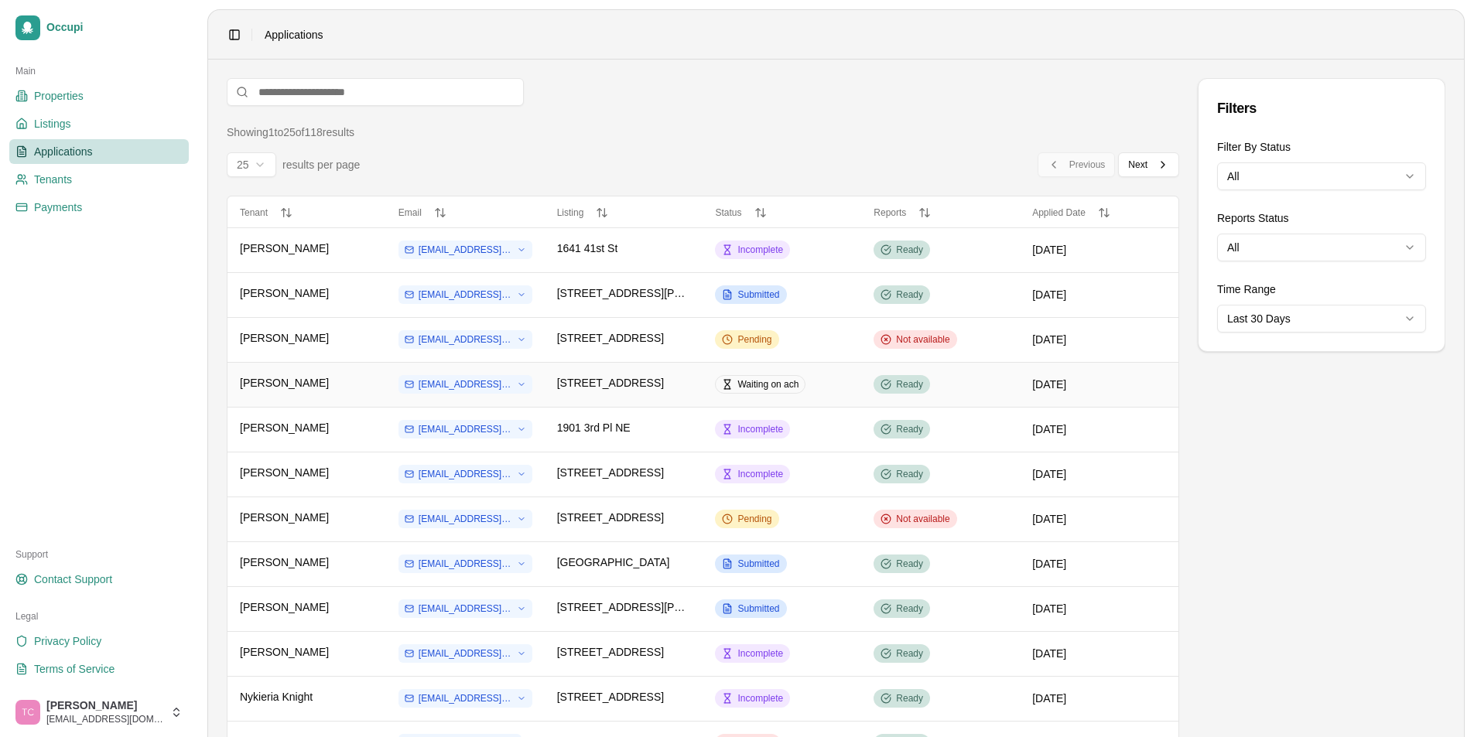
click at [751, 387] on span "Waiting on ach" at bounding box center [767, 384] width 61 height 12
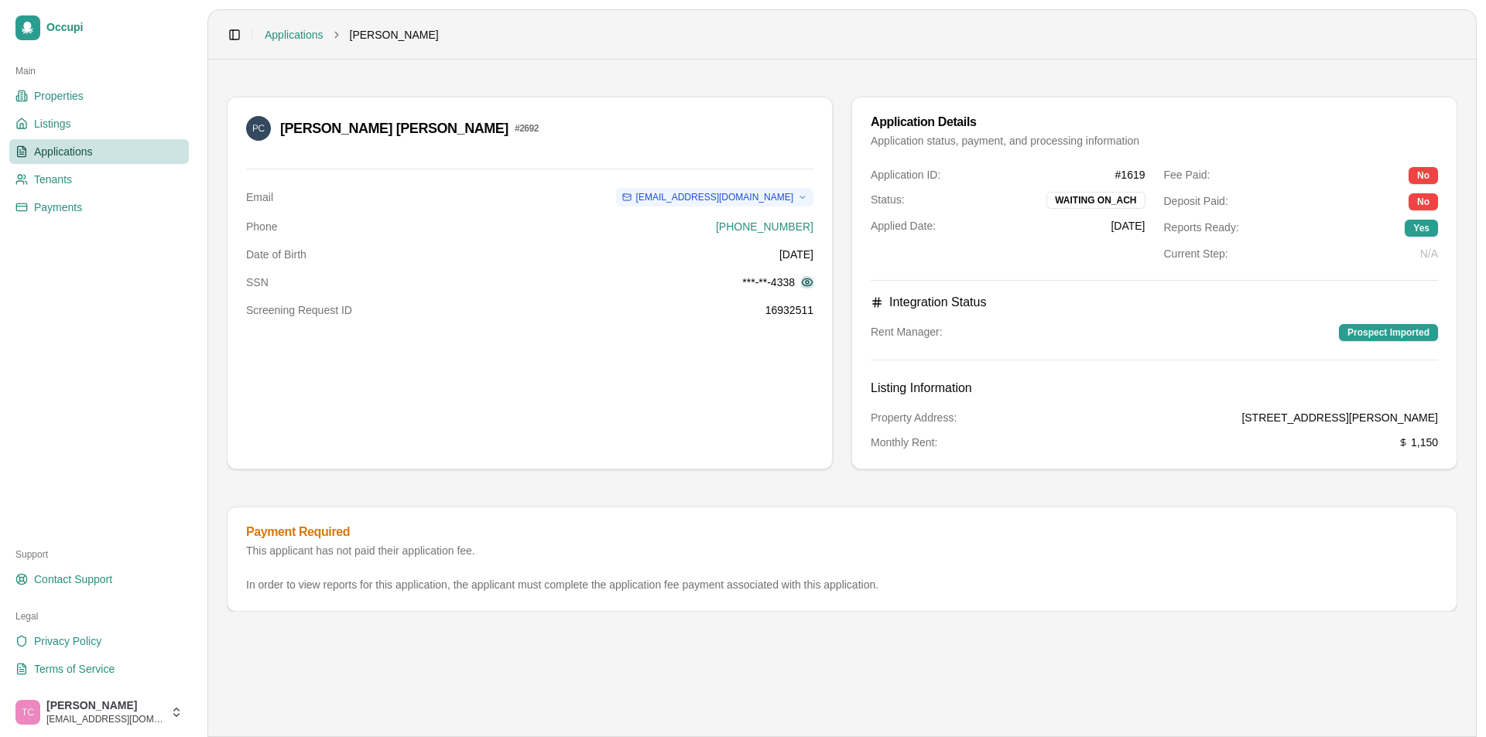
click at [809, 281] on button at bounding box center [807, 282] width 12 height 12
drag, startPoint x: 734, startPoint y: 281, endPoint x: 794, endPoint y: 286, distance: 60.5
click at [794, 286] on span "421-94-4338" at bounding box center [764, 282] width 61 height 15
copy span "421-94-4338"
click at [58, 147] on span "Applications" at bounding box center [63, 151] width 59 height 15
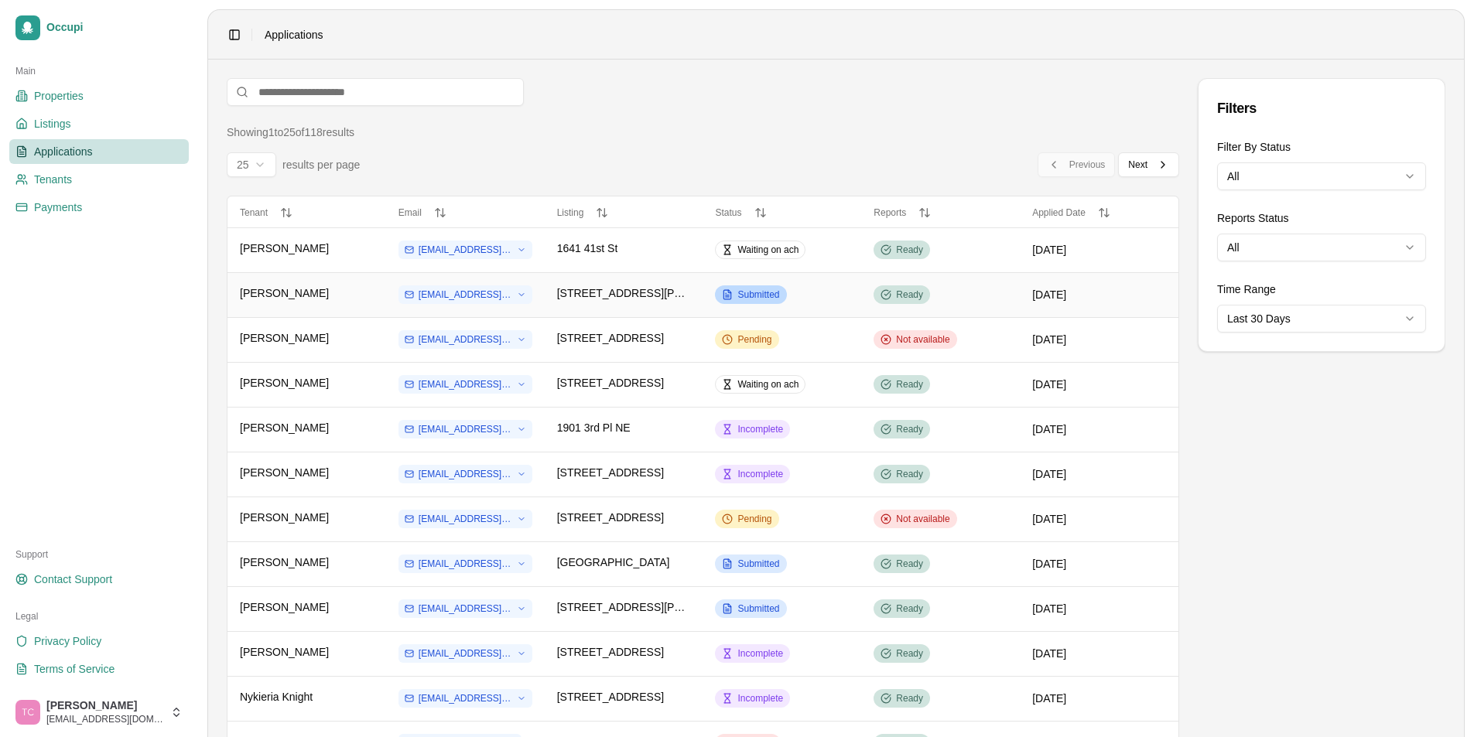
click at [761, 298] on span "Submitted" at bounding box center [758, 295] width 42 height 12
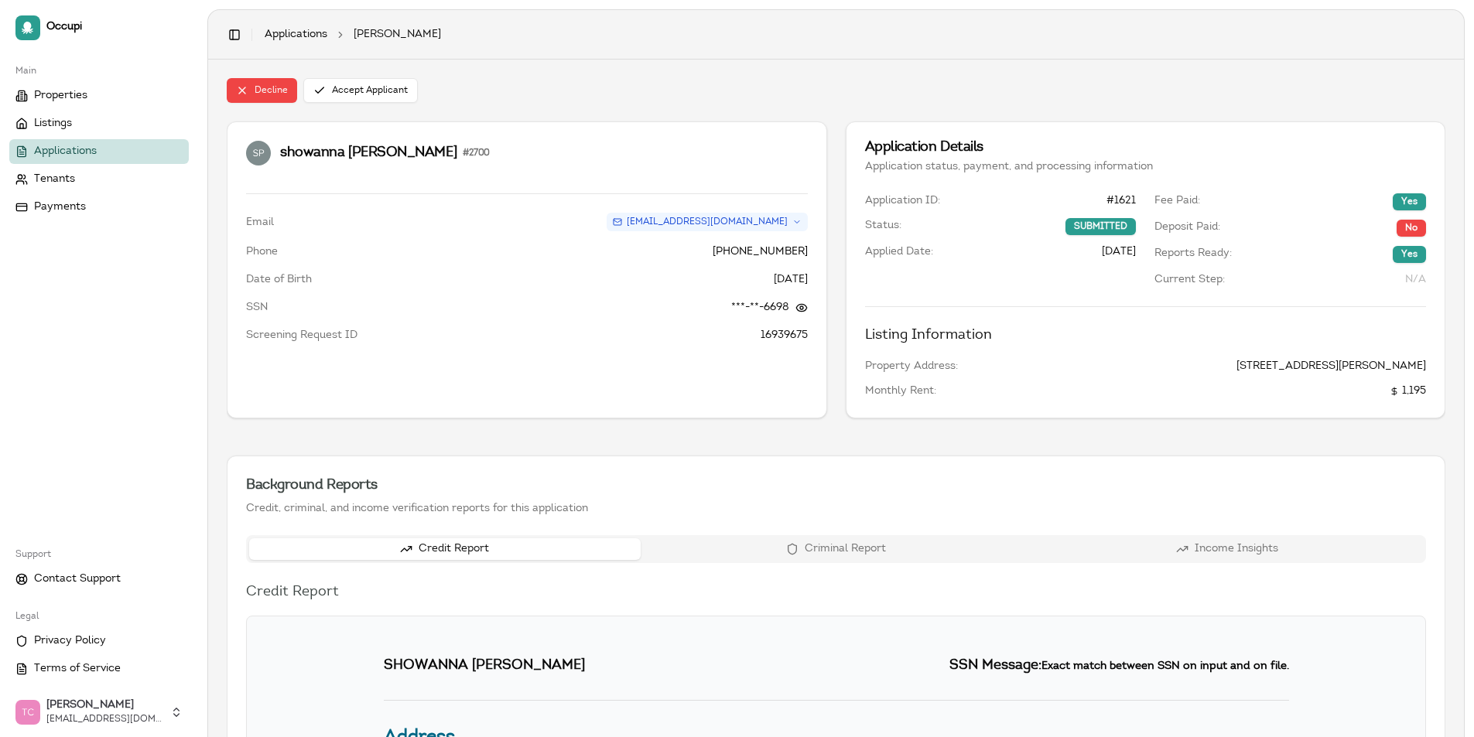
click at [92, 156] on span "Applications" at bounding box center [65, 151] width 63 height 15
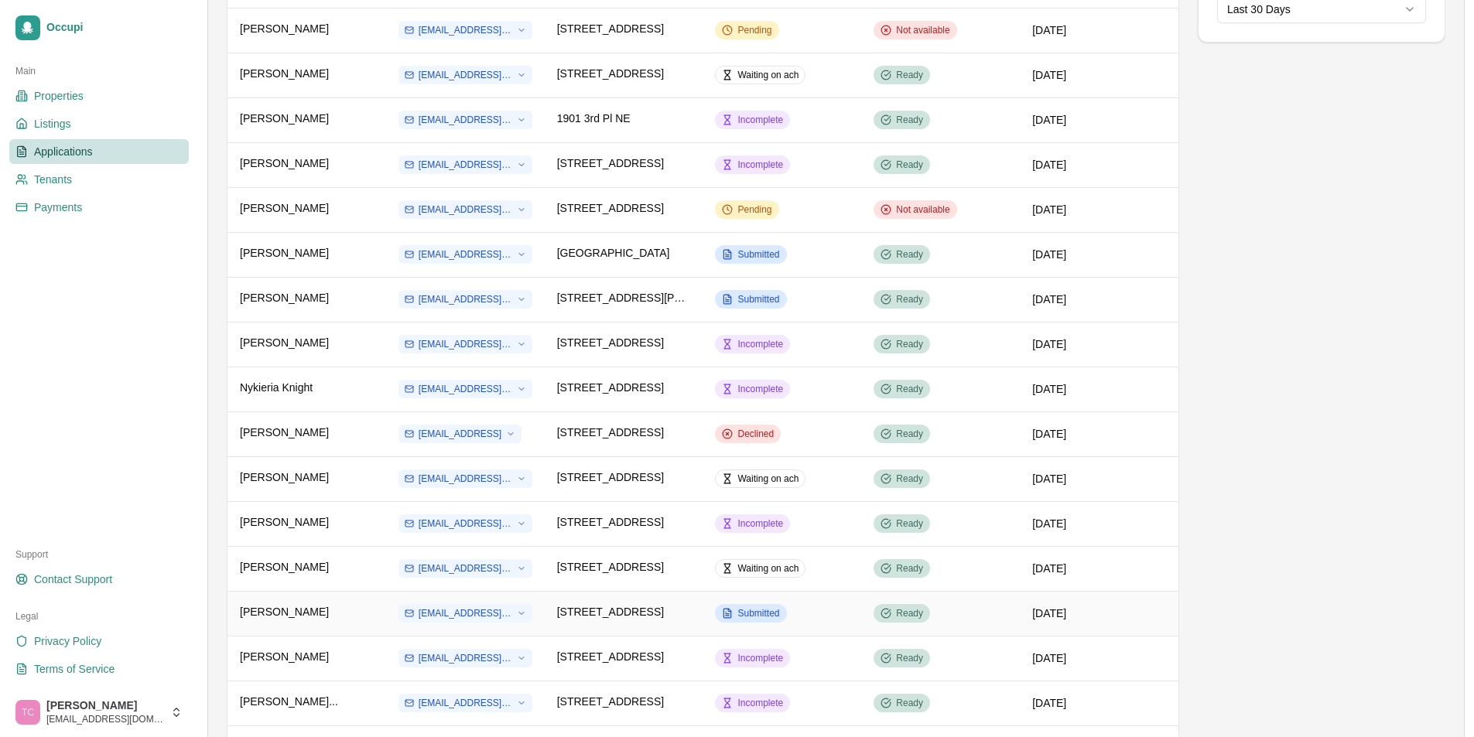
scroll to position [387, 0]
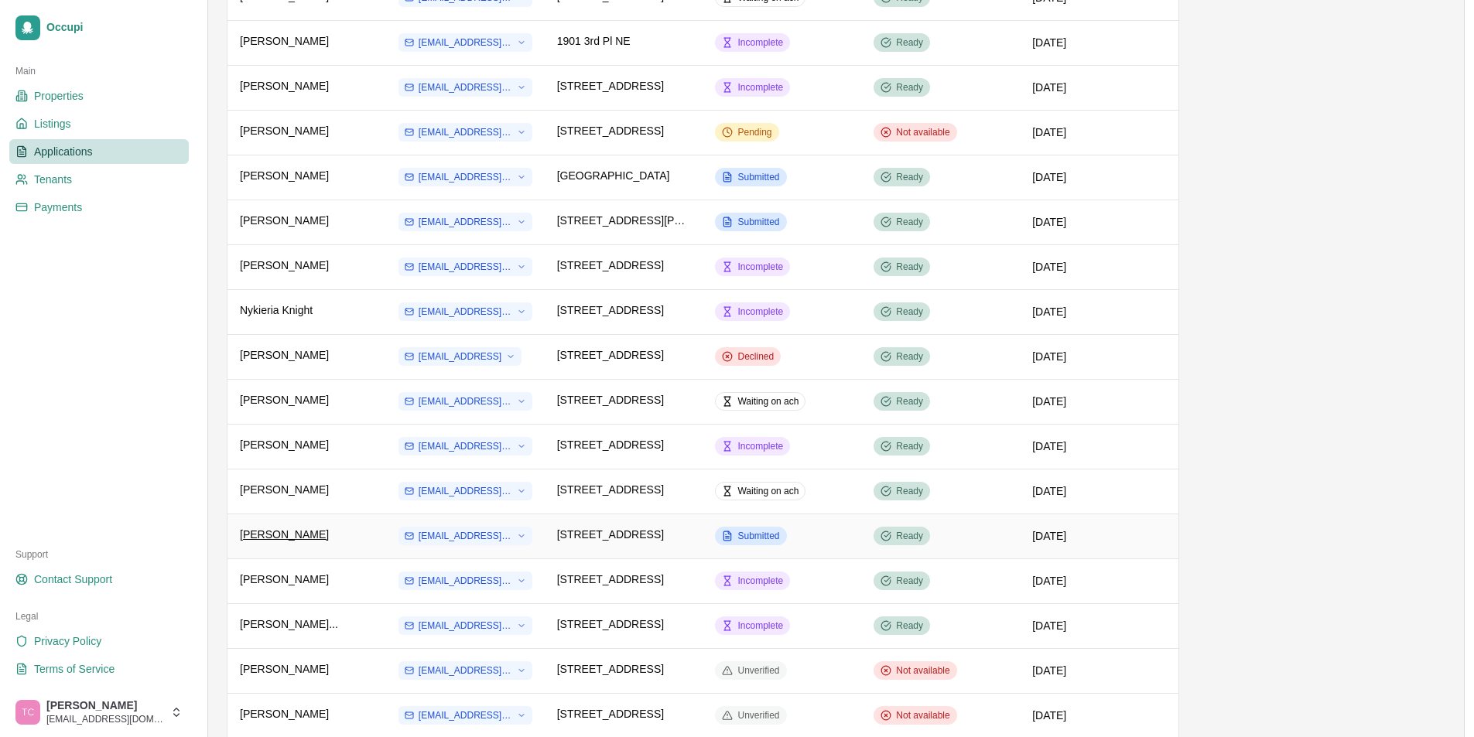
click at [282, 530] on span "[PERSON_NAME]" at bounding box center [284, 534] width 89 height 15
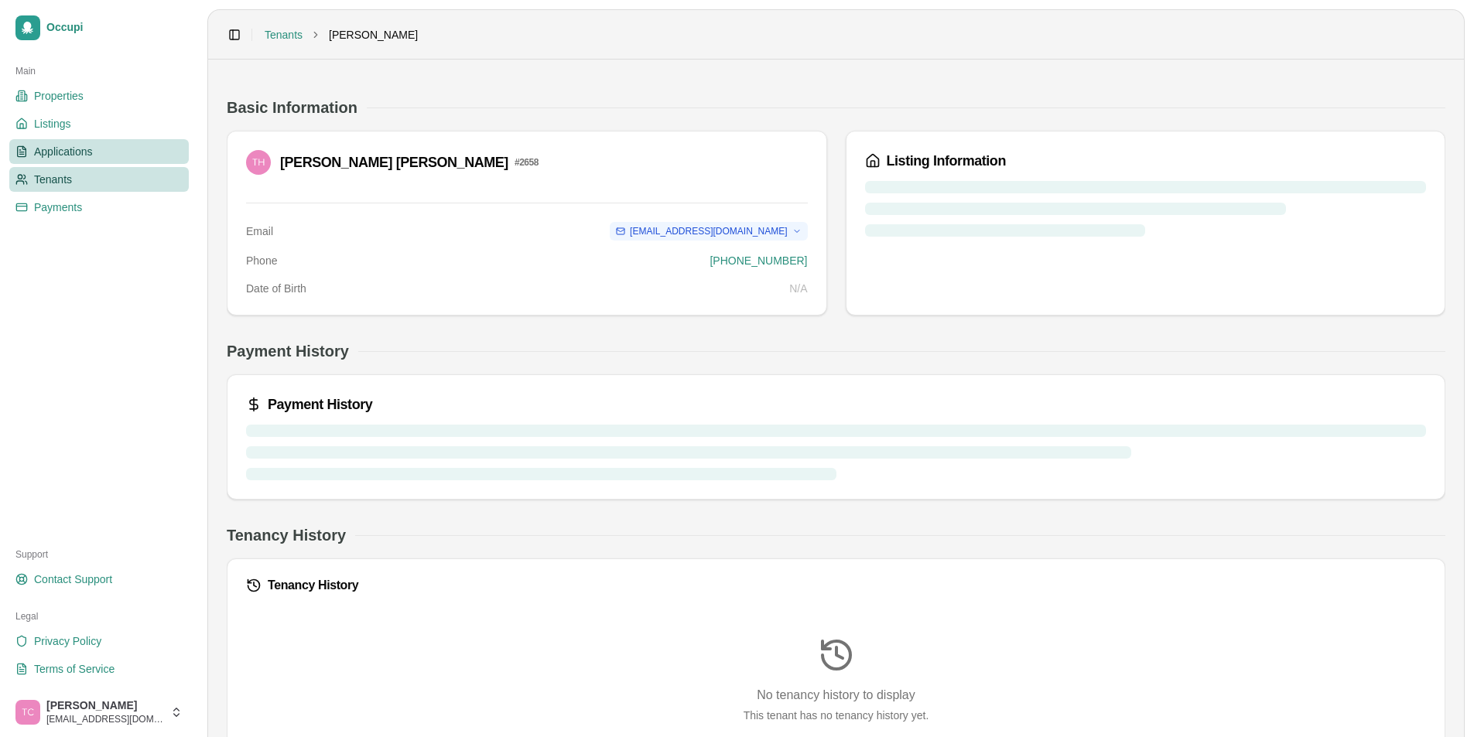
click at [63, 147] on span "Applications" at bounding box center [63, 151] width 59 height 15
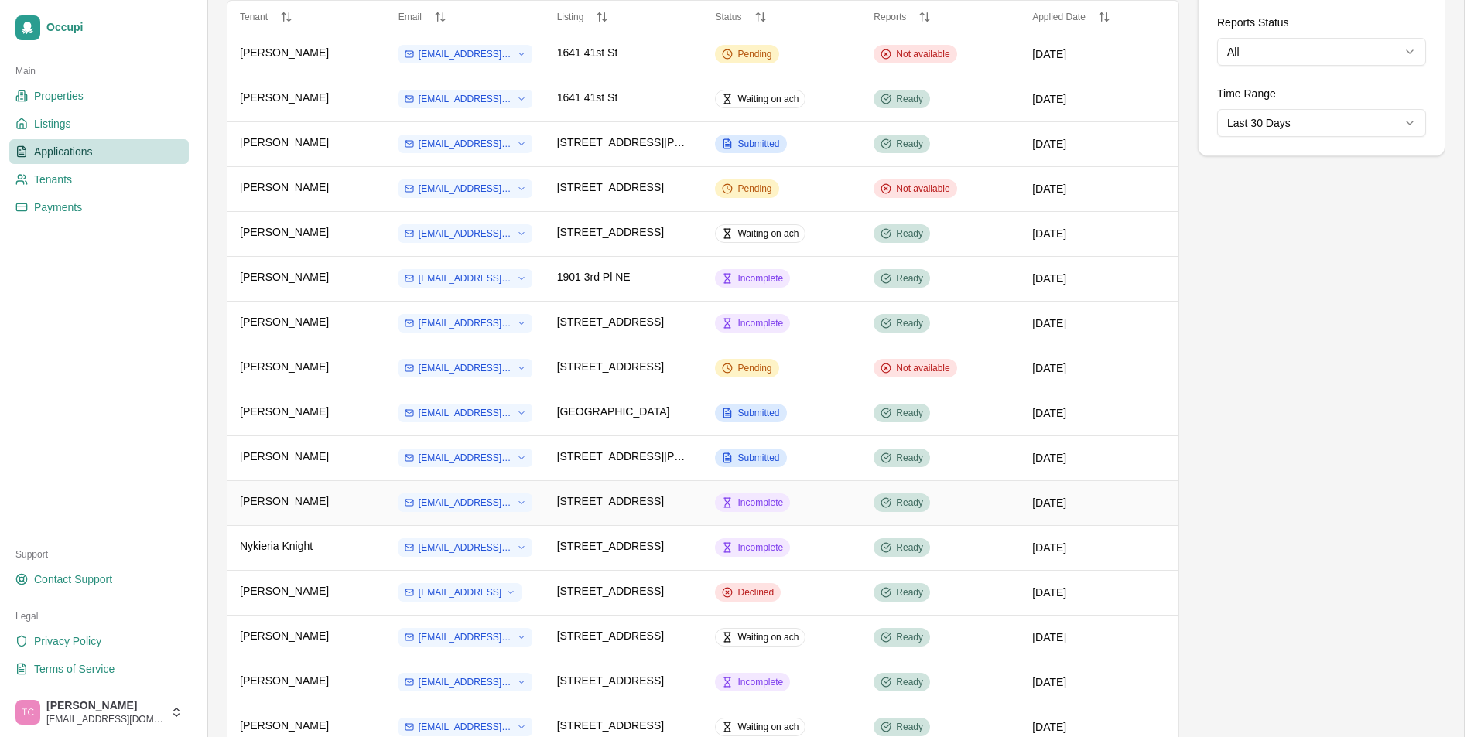
scroll to position [232, 0]
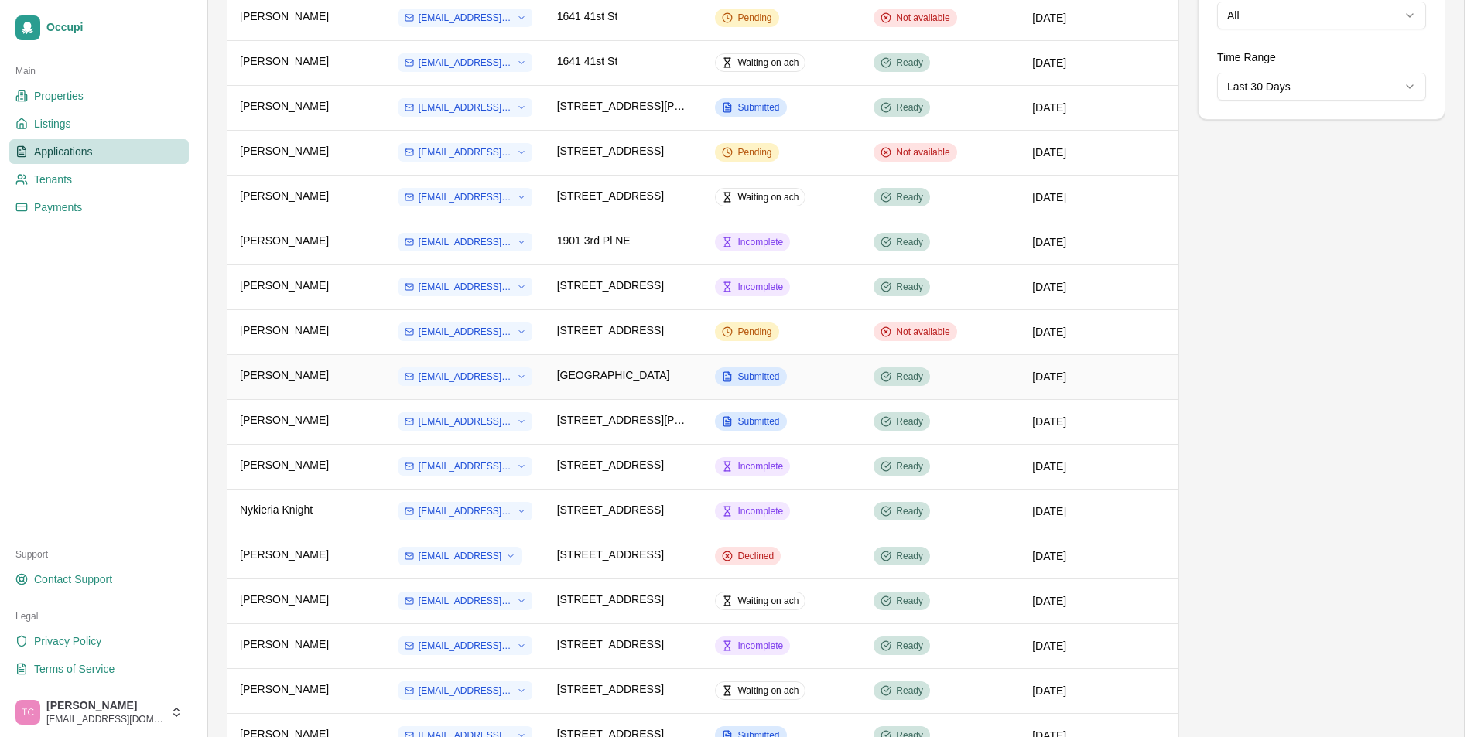
click at [274, 375] on span "[PERSON_NAME]" at bounding box center [284, 375] width 89 height 15
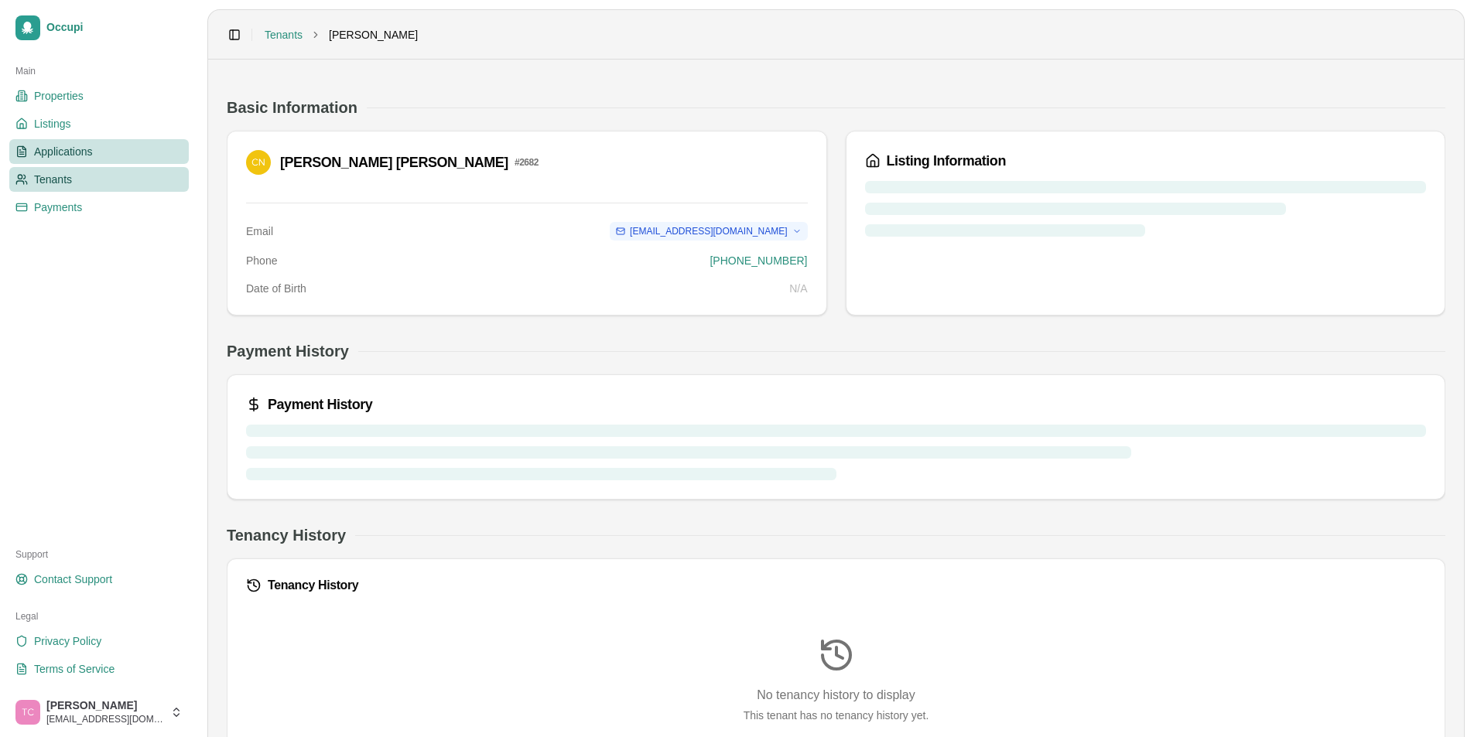
click at [64, 145] on span "Applications" at bounding box center [63, 151] width 59 height 15
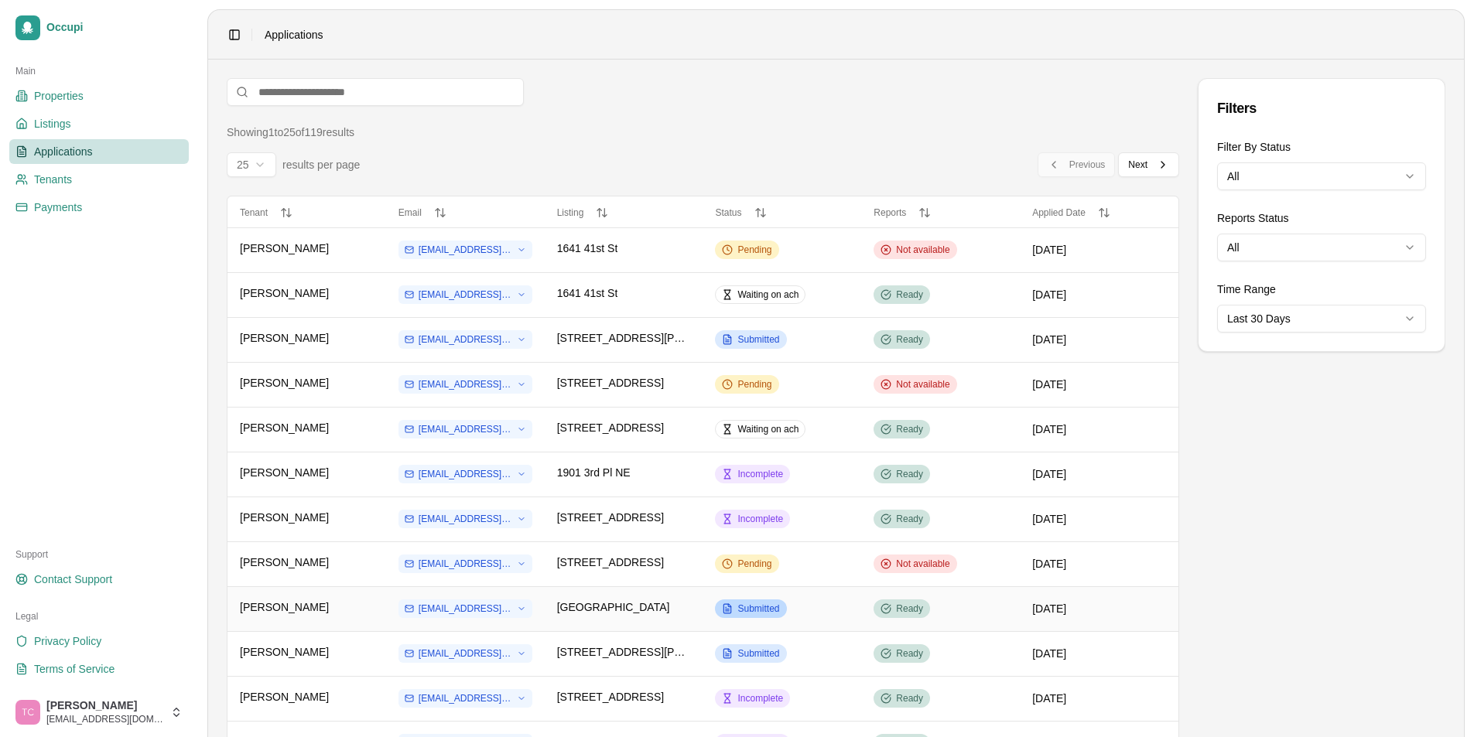
click at [757, 611] on span "Submitted" at bounding box center [758, 609] width 42 height 12
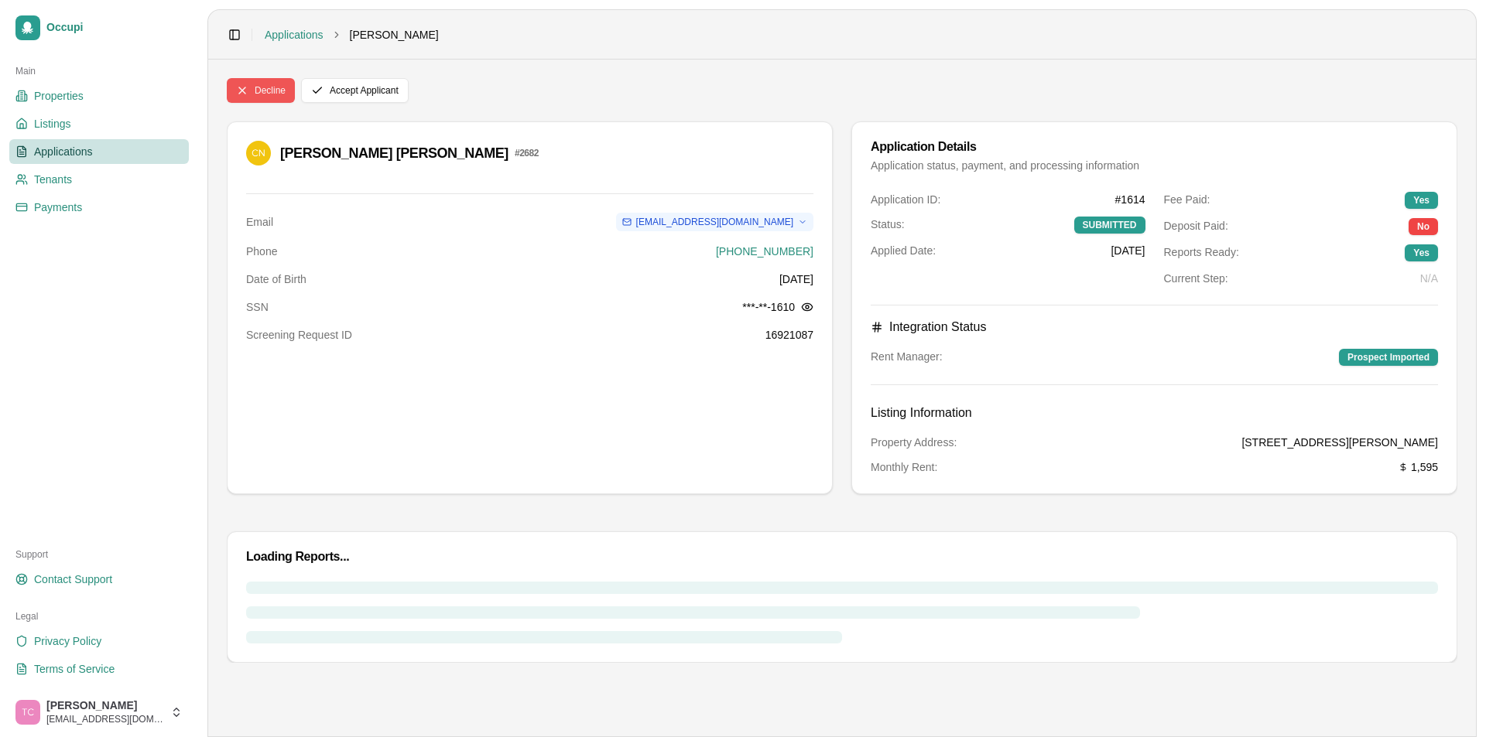
click at [275, 97] on button "Decline" at bounding box center [261, 90] width 68 height 25
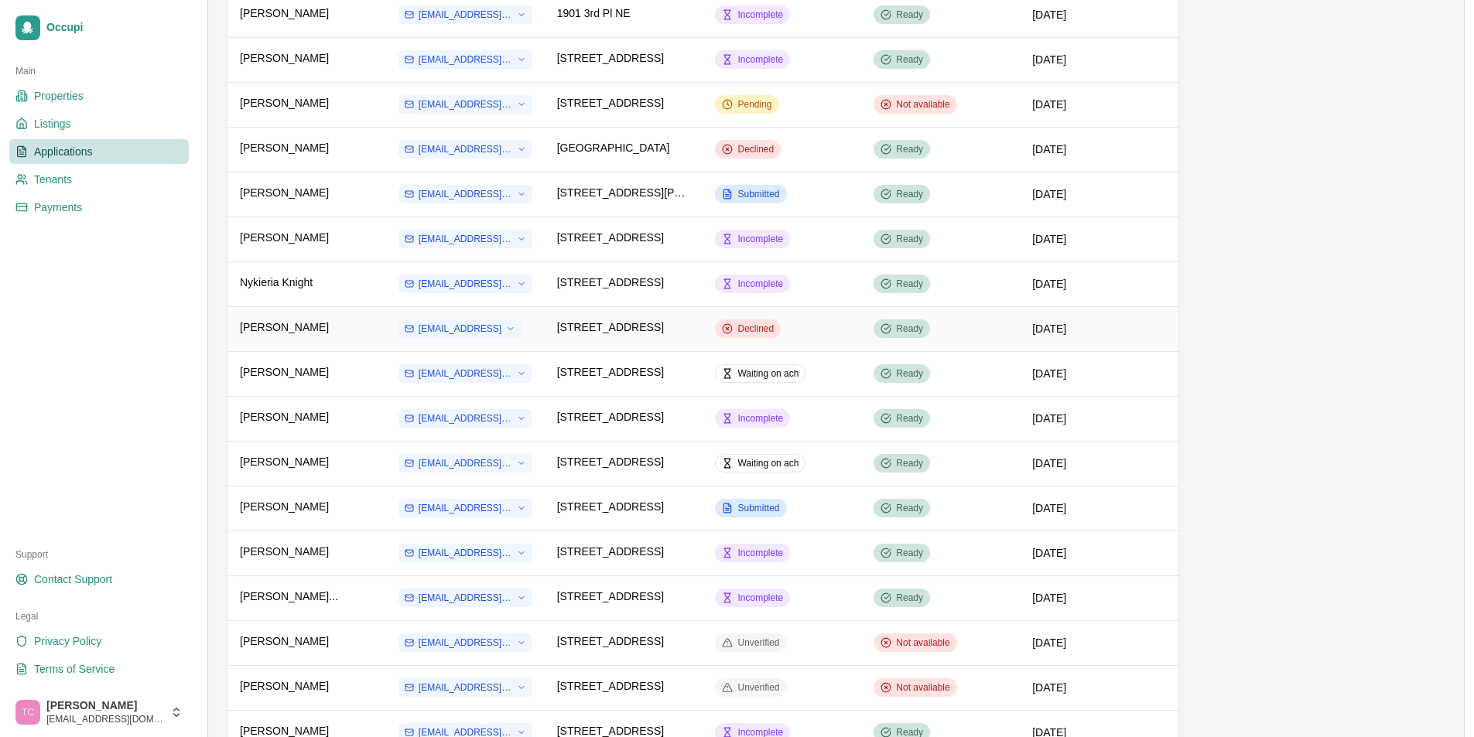
scroll to position [464, 0]
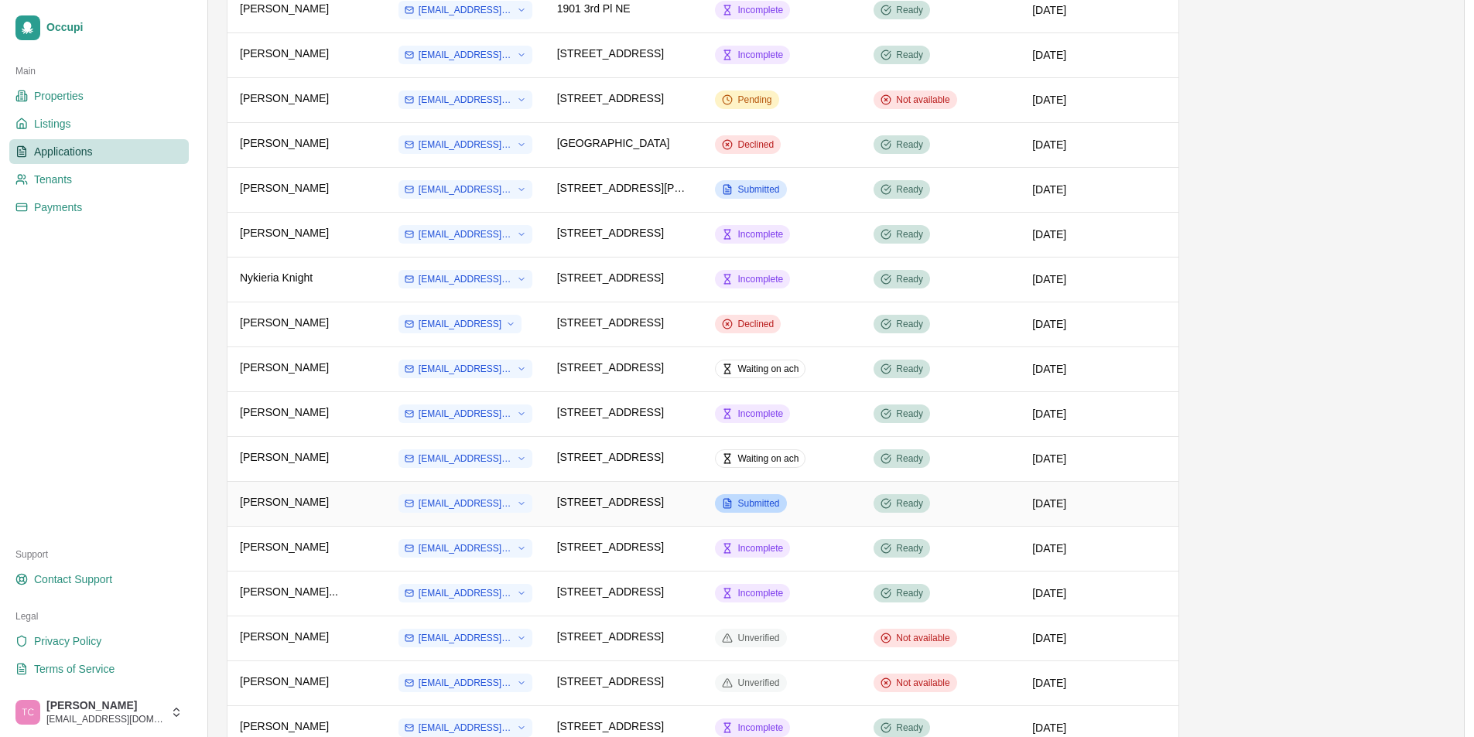
click at [753, 496] on div "Submitted" at bounding box center [750, 503] width 71 height 19
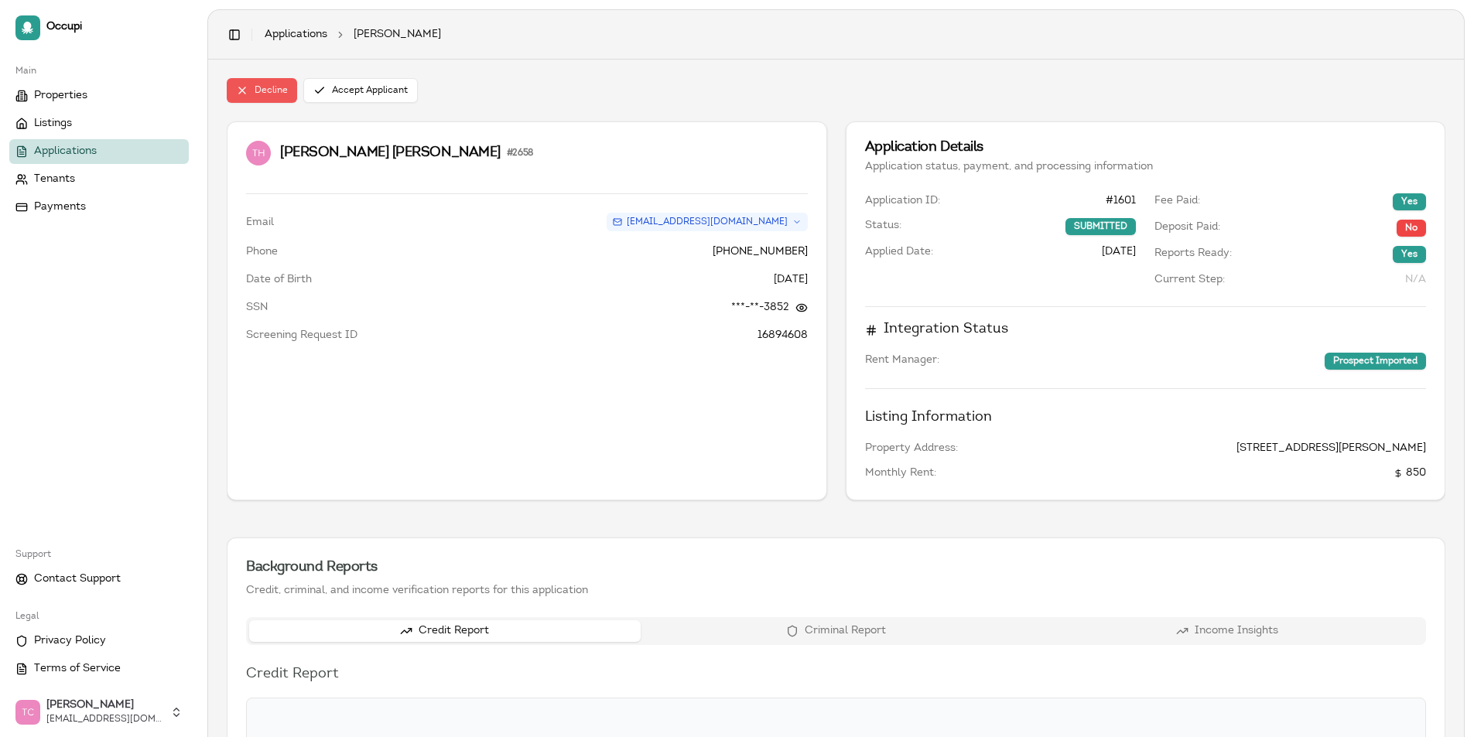
click at [275, 101] on button "Decline" at bounding box center [262, 90] width 70 height 25
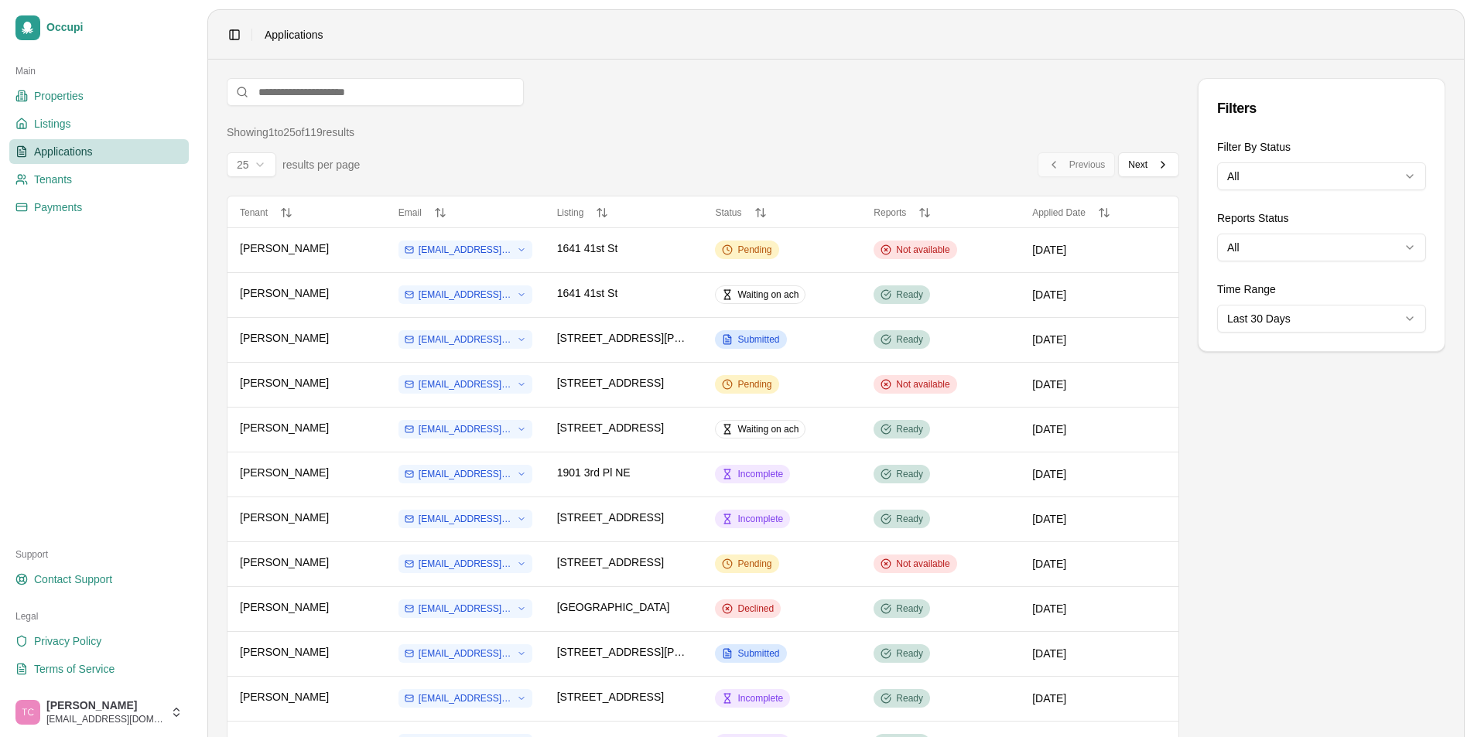
click at [263, 168] on html "Occupi Main Properties Listings Applications Tenants Payments Support Contact S…" at bounding box center [737, 368] width 1474 height 737
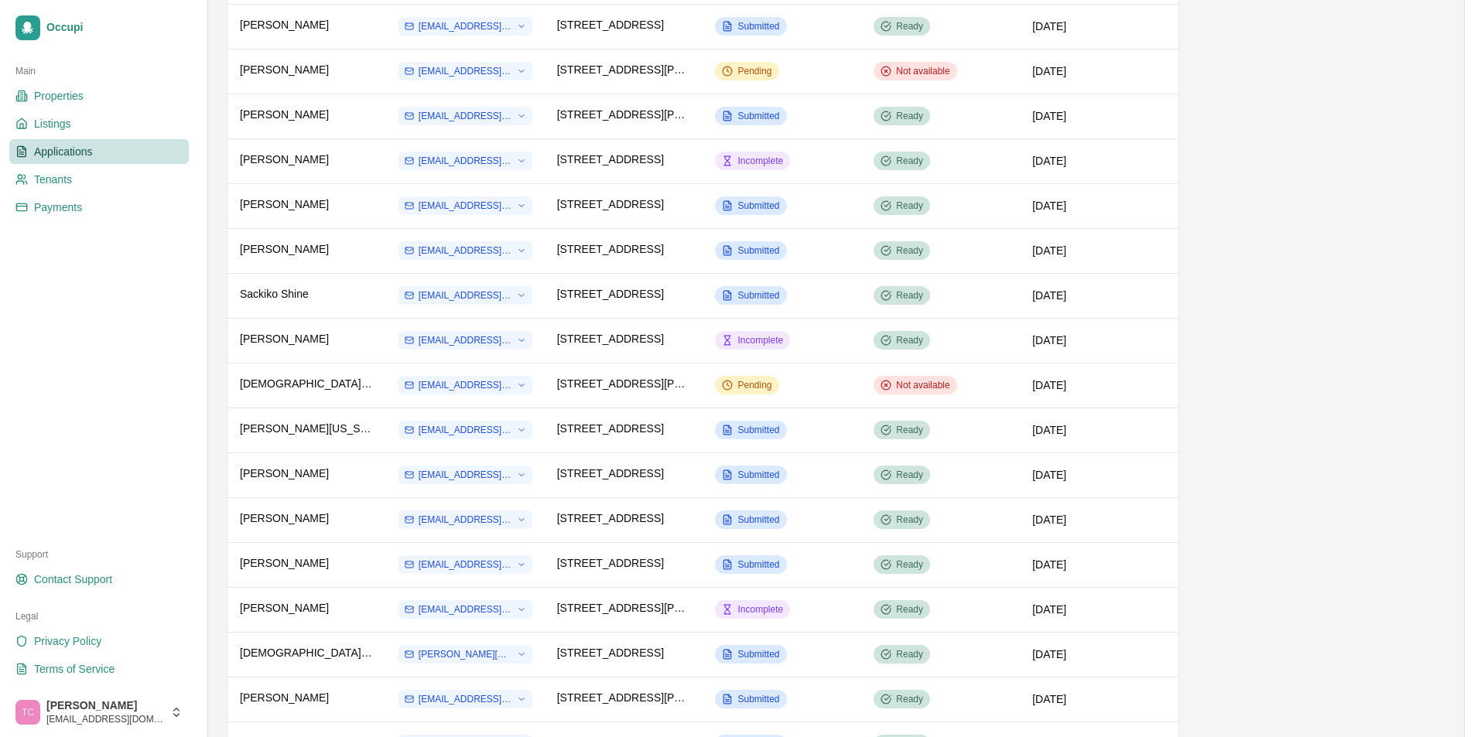
scroll to position [3328, 0]
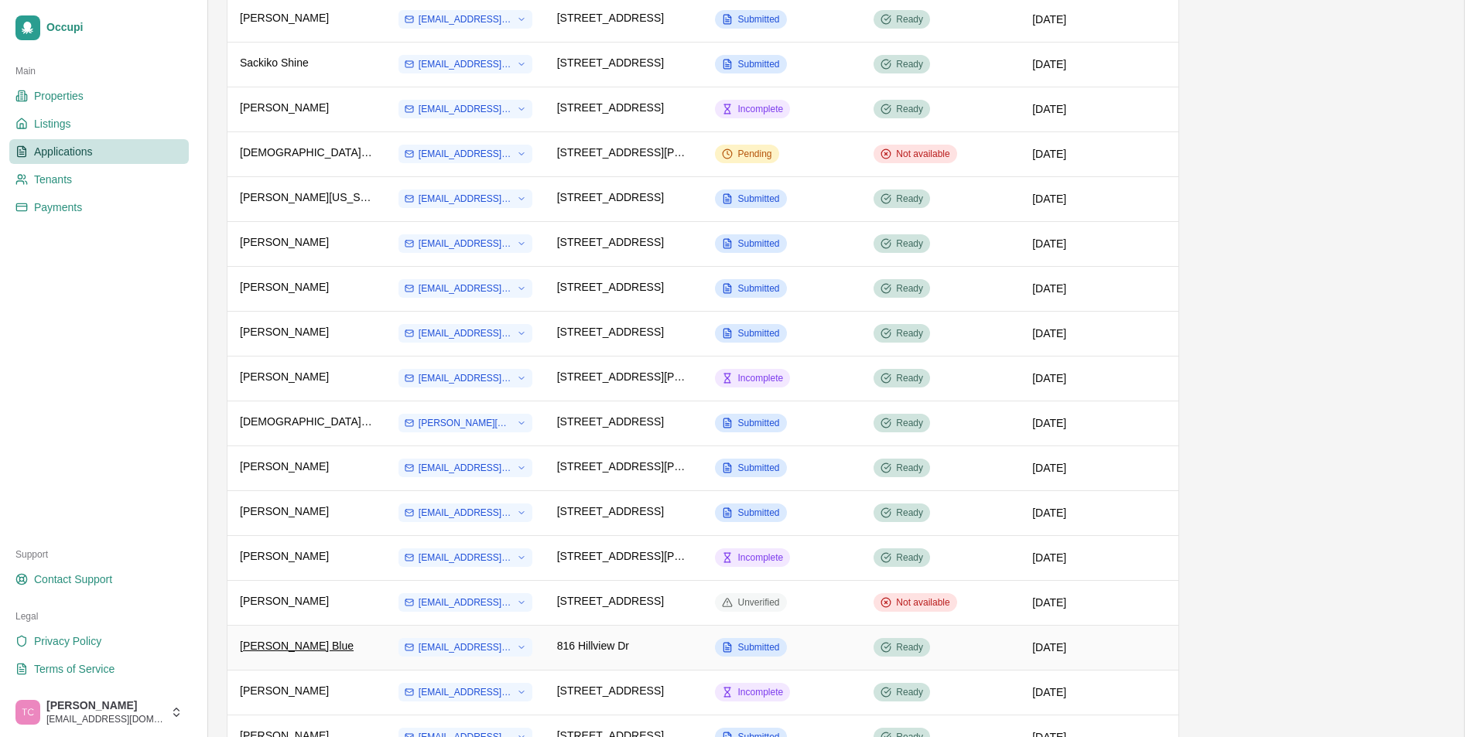
click at [289, 644] on span "Porshia Blue" at bounding box center [297, 645] width 114 height 15
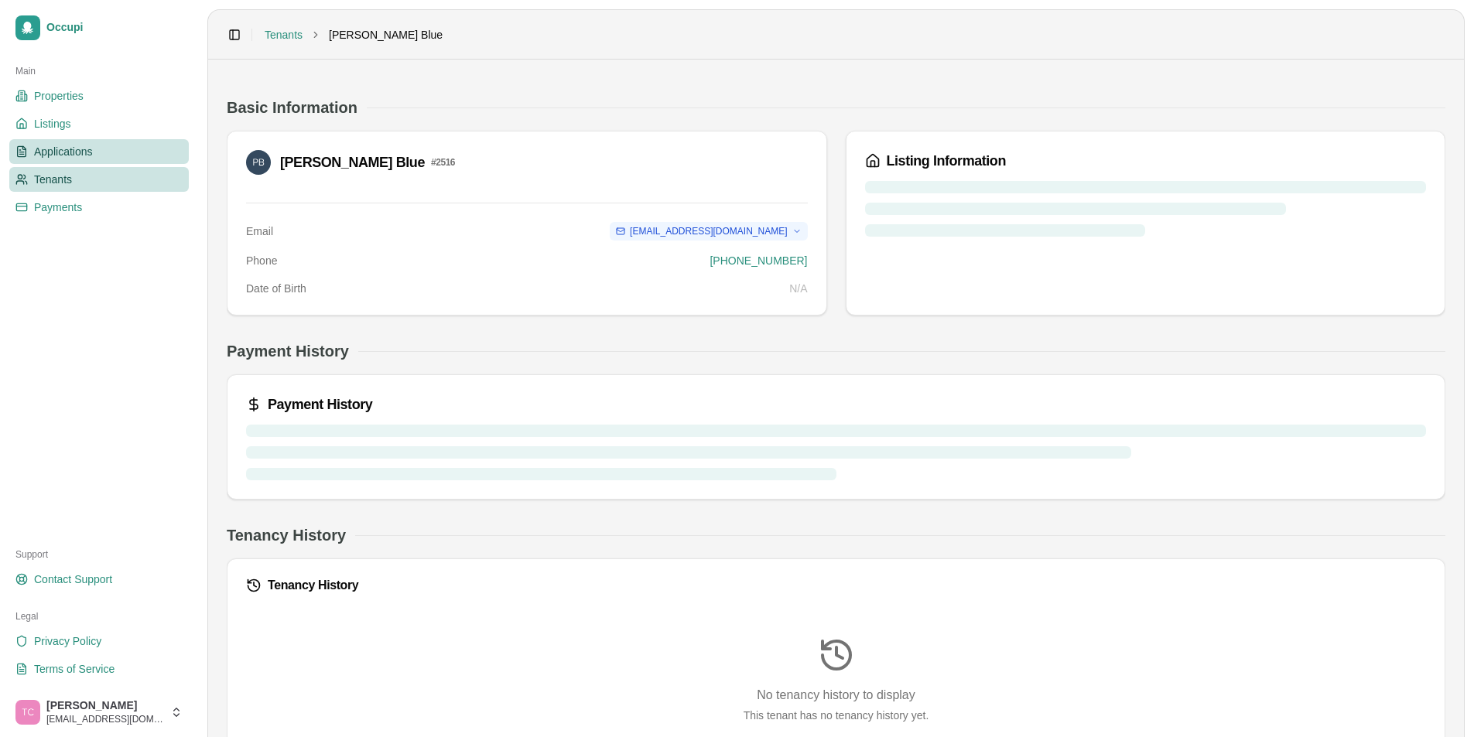
click at [80, 155] on span "Applications" at bounding box center [63, 151] width 59 height 15
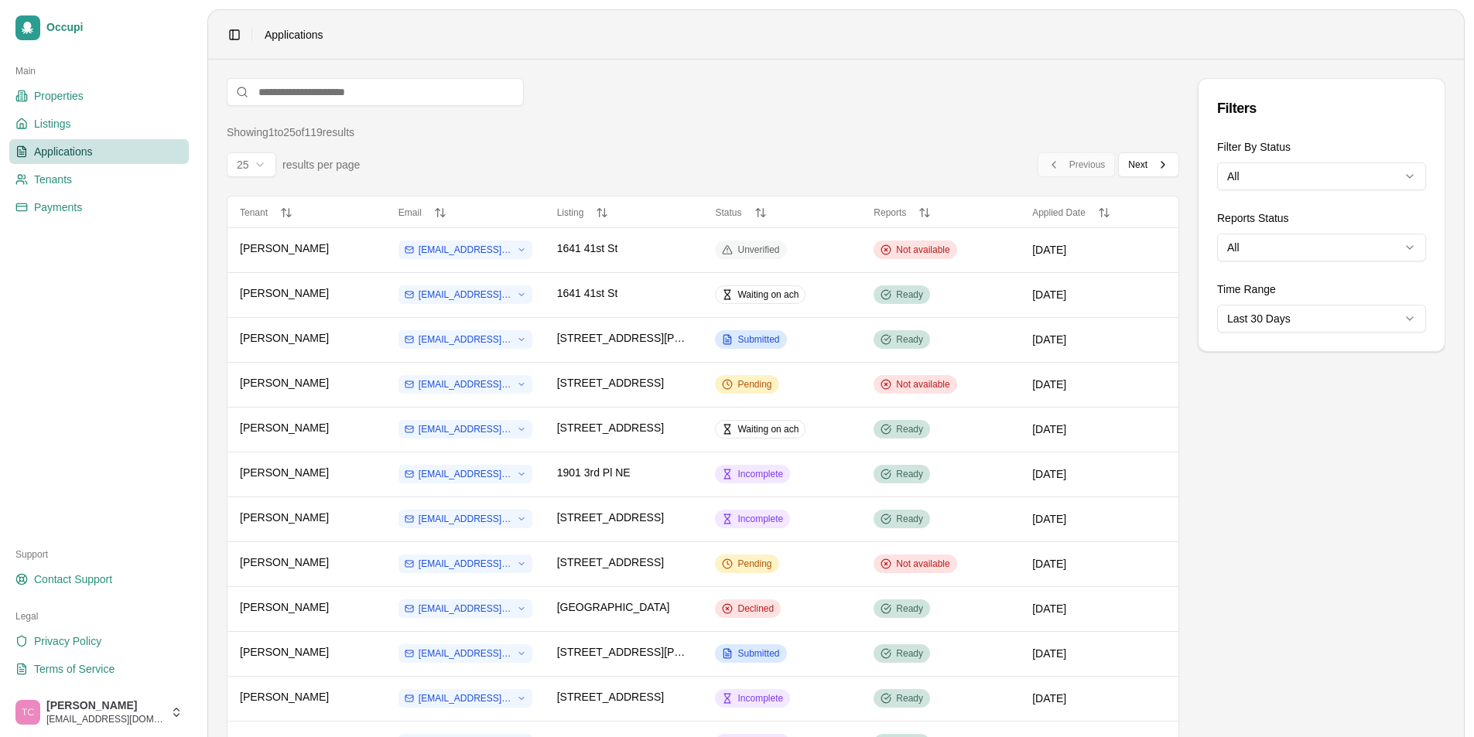
click at [768, 475] on span "Incomplete" at bounding box center [760, 474] width 46 height 12
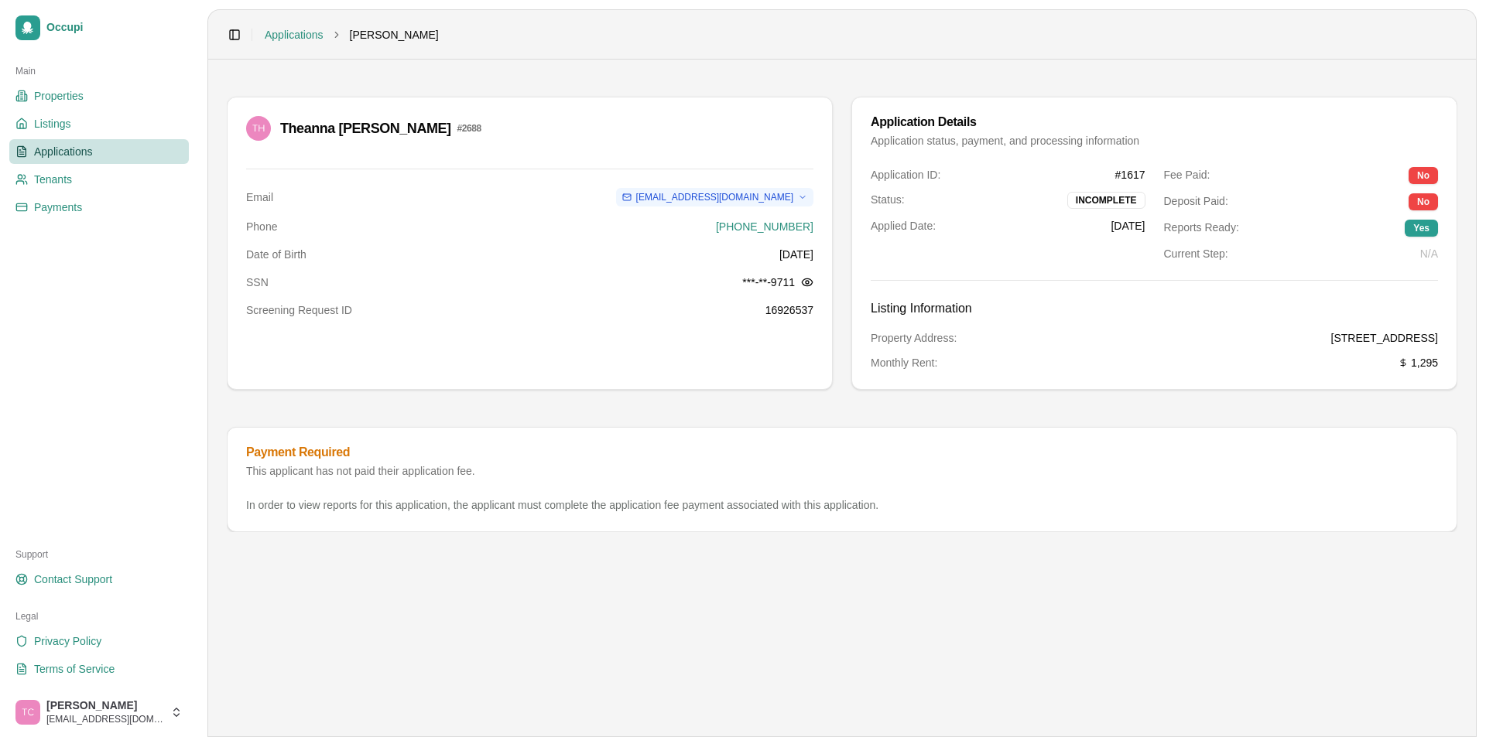
click at [76, 151] on span "Applications" at bounding box center [63, 151] width 59 height 15
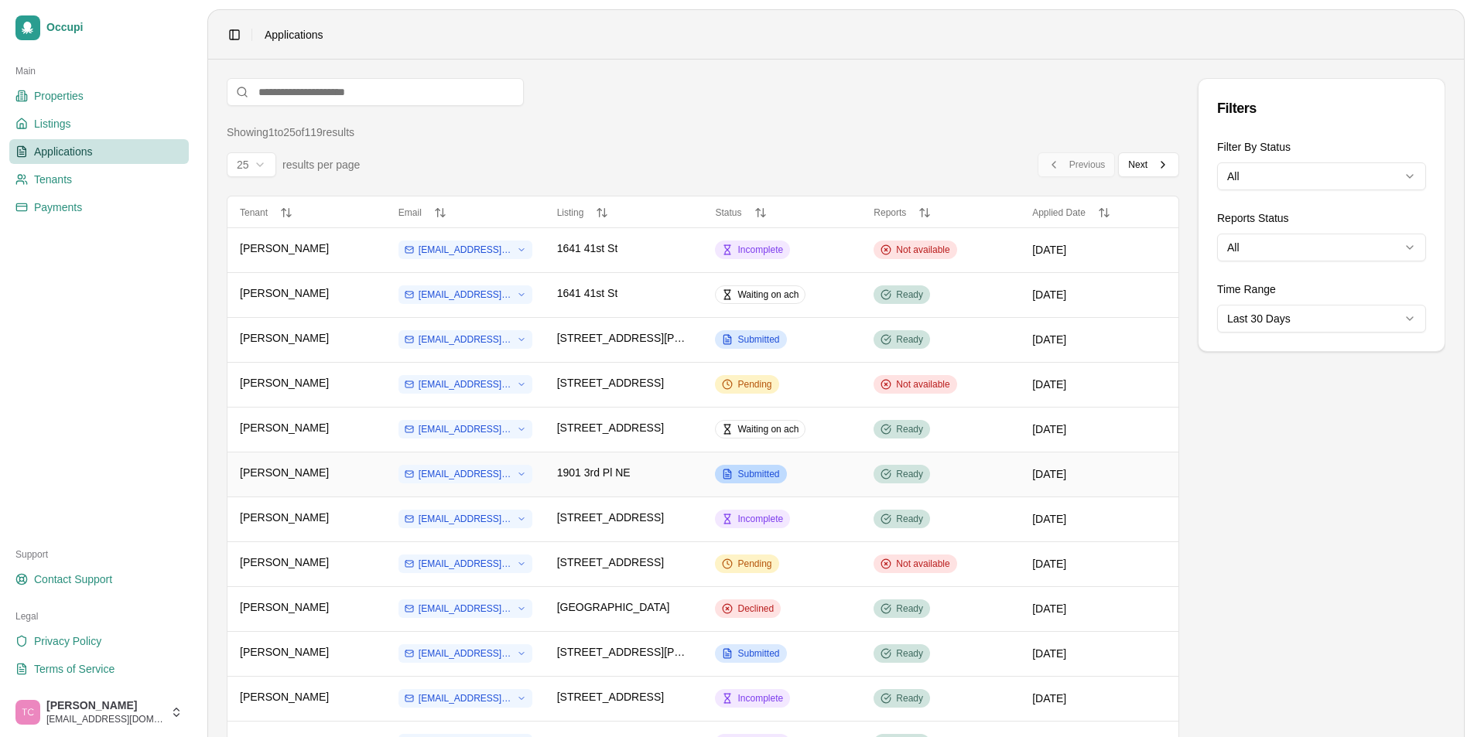
click at [752, 477] on span "Submitted" at bounding box center [758, 474] width 42 height 12
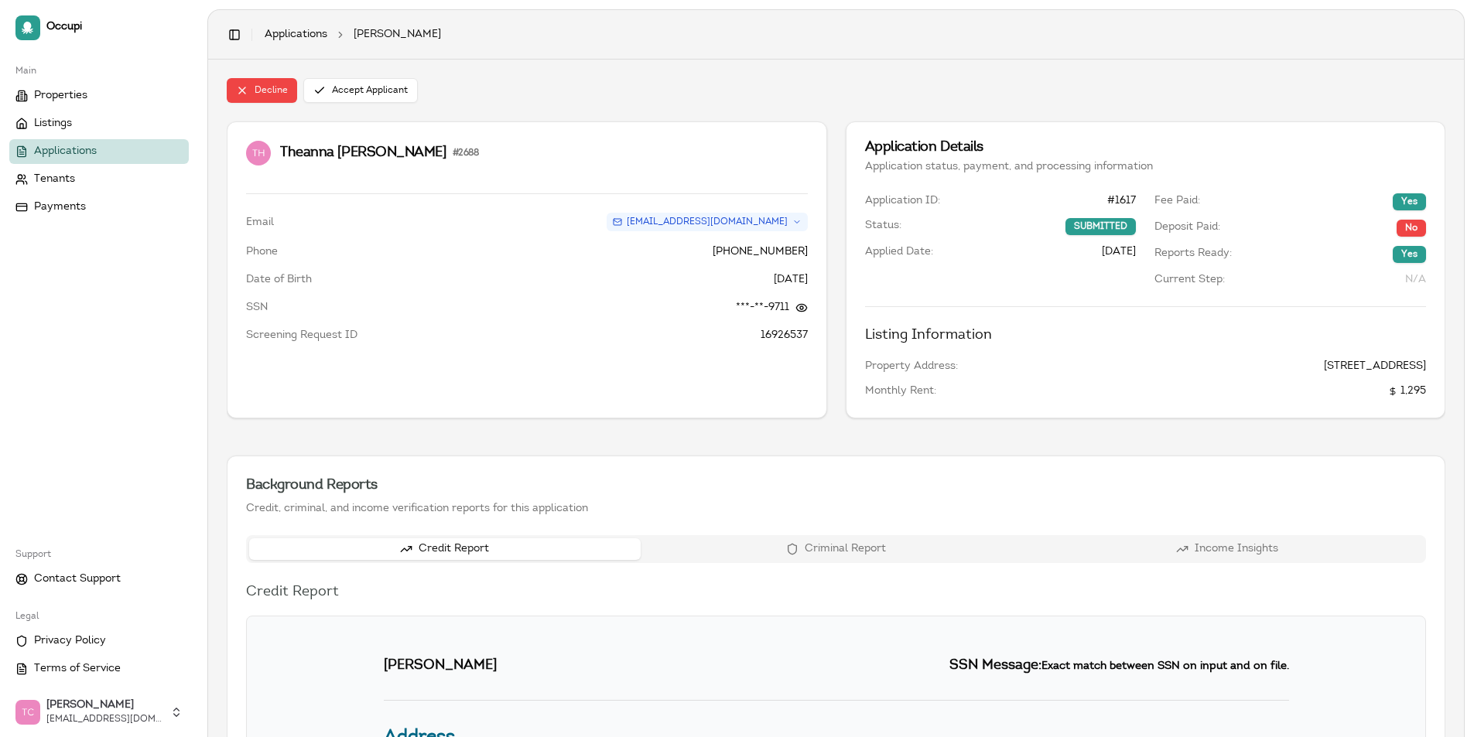
click at [849, 552] on button "Criminal Report" at bounding box center [837, 550] width 392 height 22
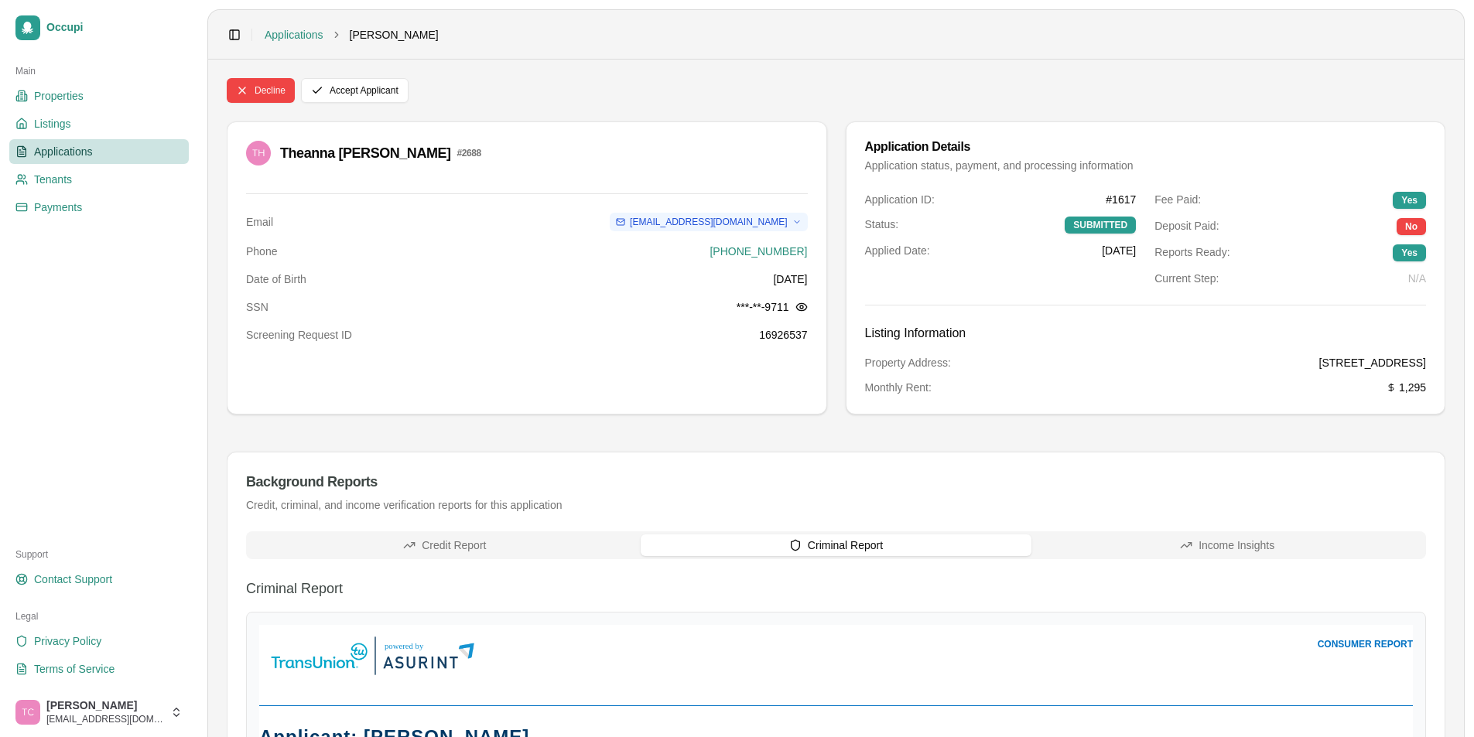
click at [57, 154] on span "Applications" at bounding box center [63, 151] width 59 height 15
